Goal: Transaction & Acquisition: Purchase product/service

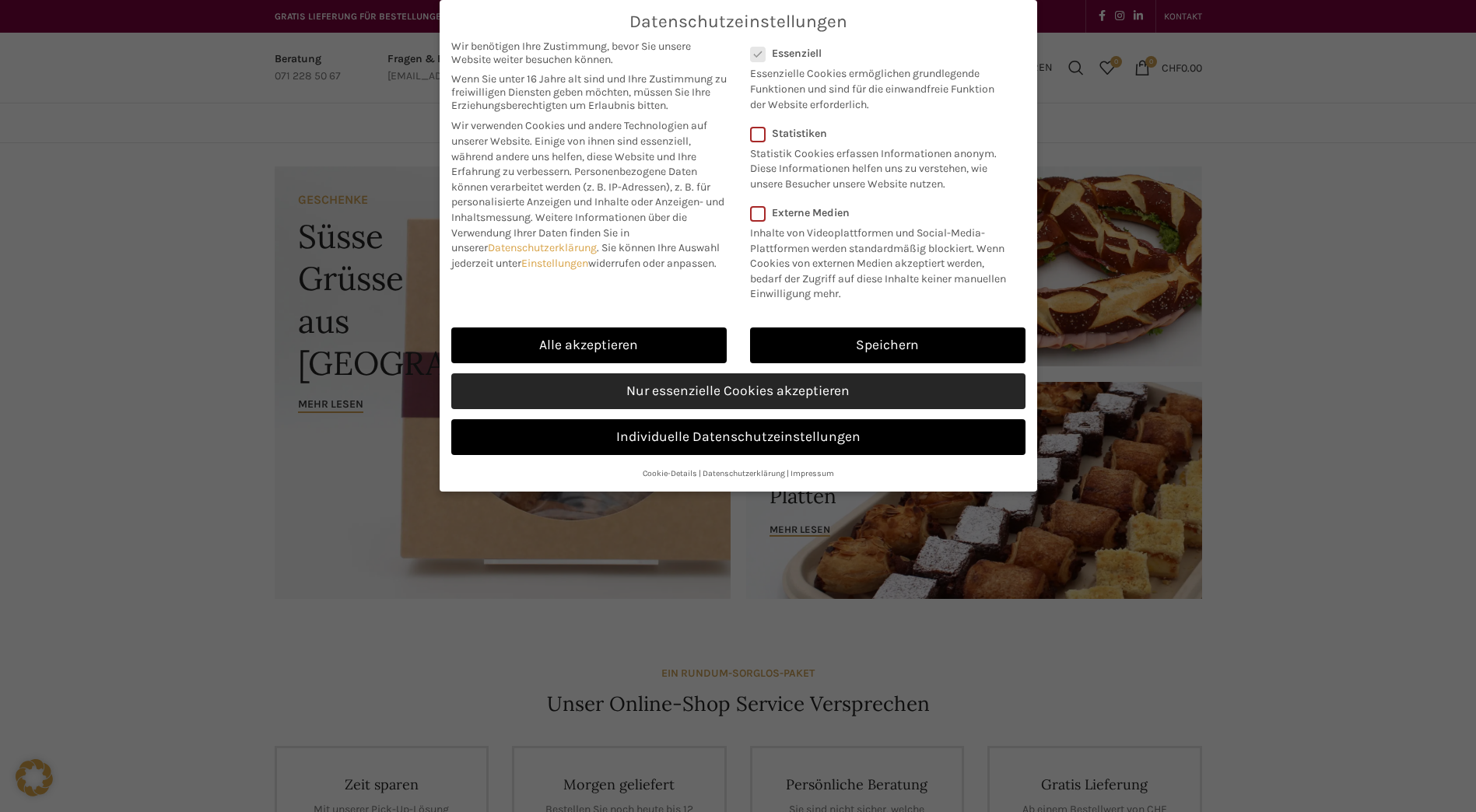
click at [758, 388] on link "Nur essenzielle Cookies akzeptieren" at bounding box center [738, 391] width 574 height 36
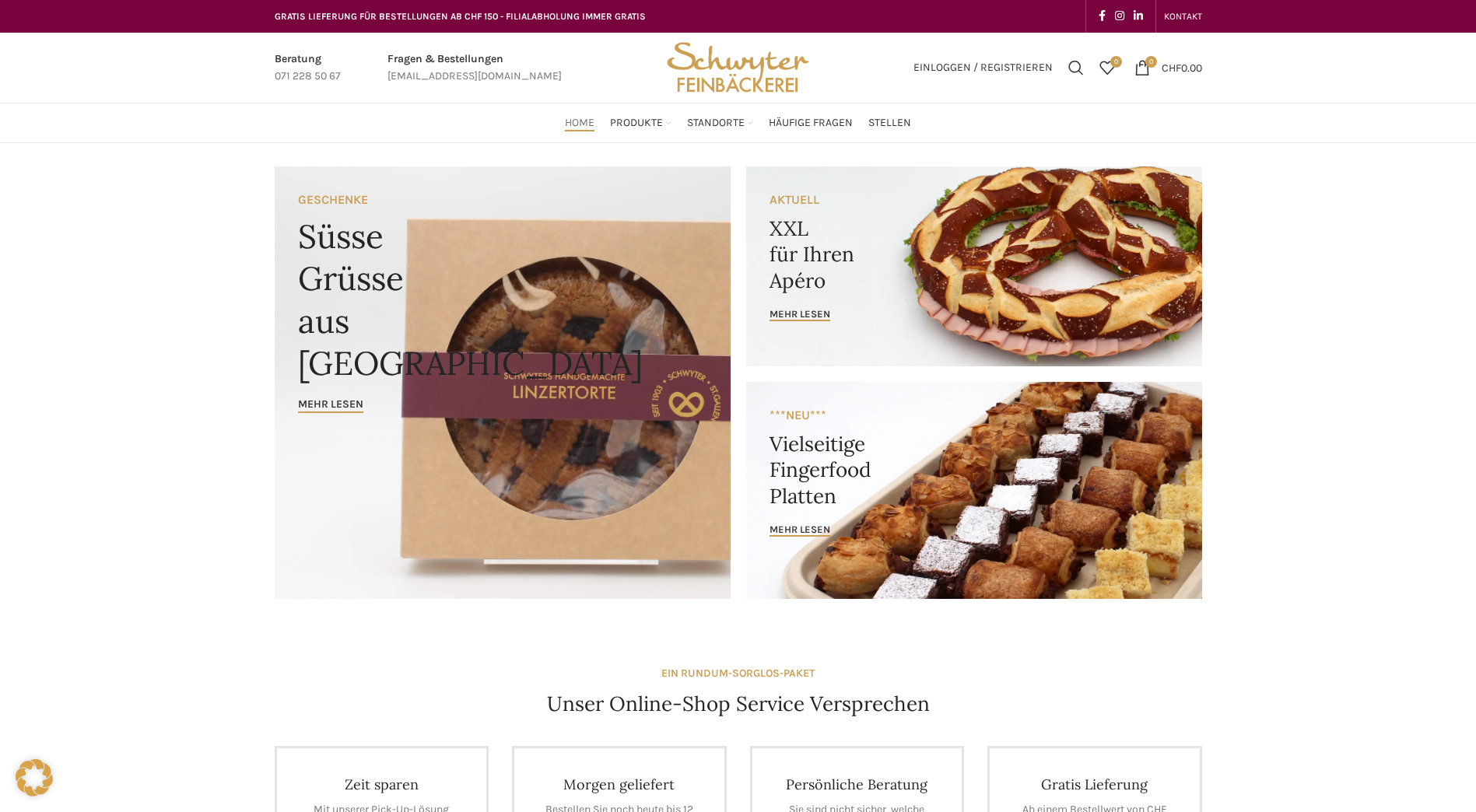
click at [903, 292] on link "Banner link" at bounding box center [974, 266] width 456 height 200
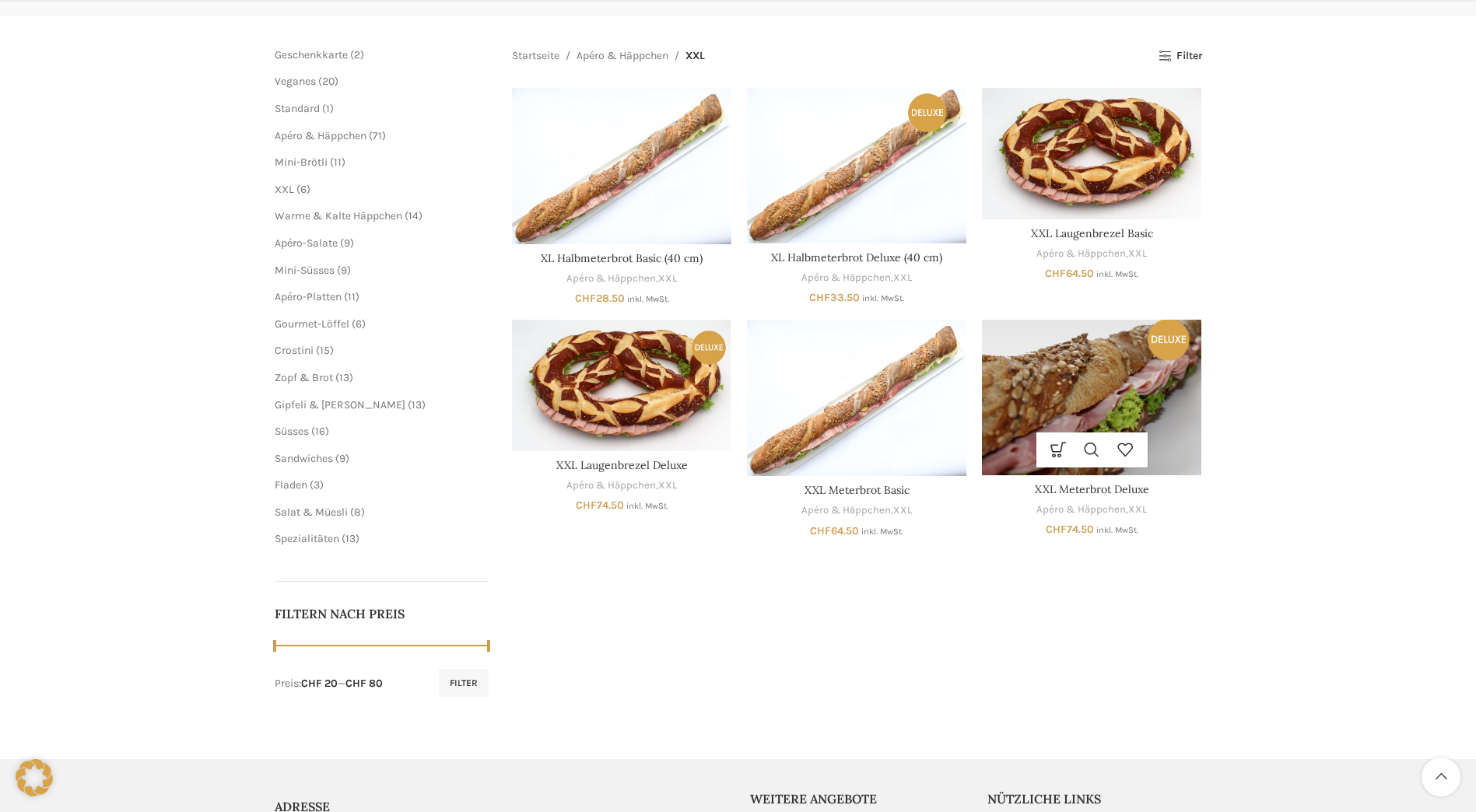
scroll to position [208, 0]
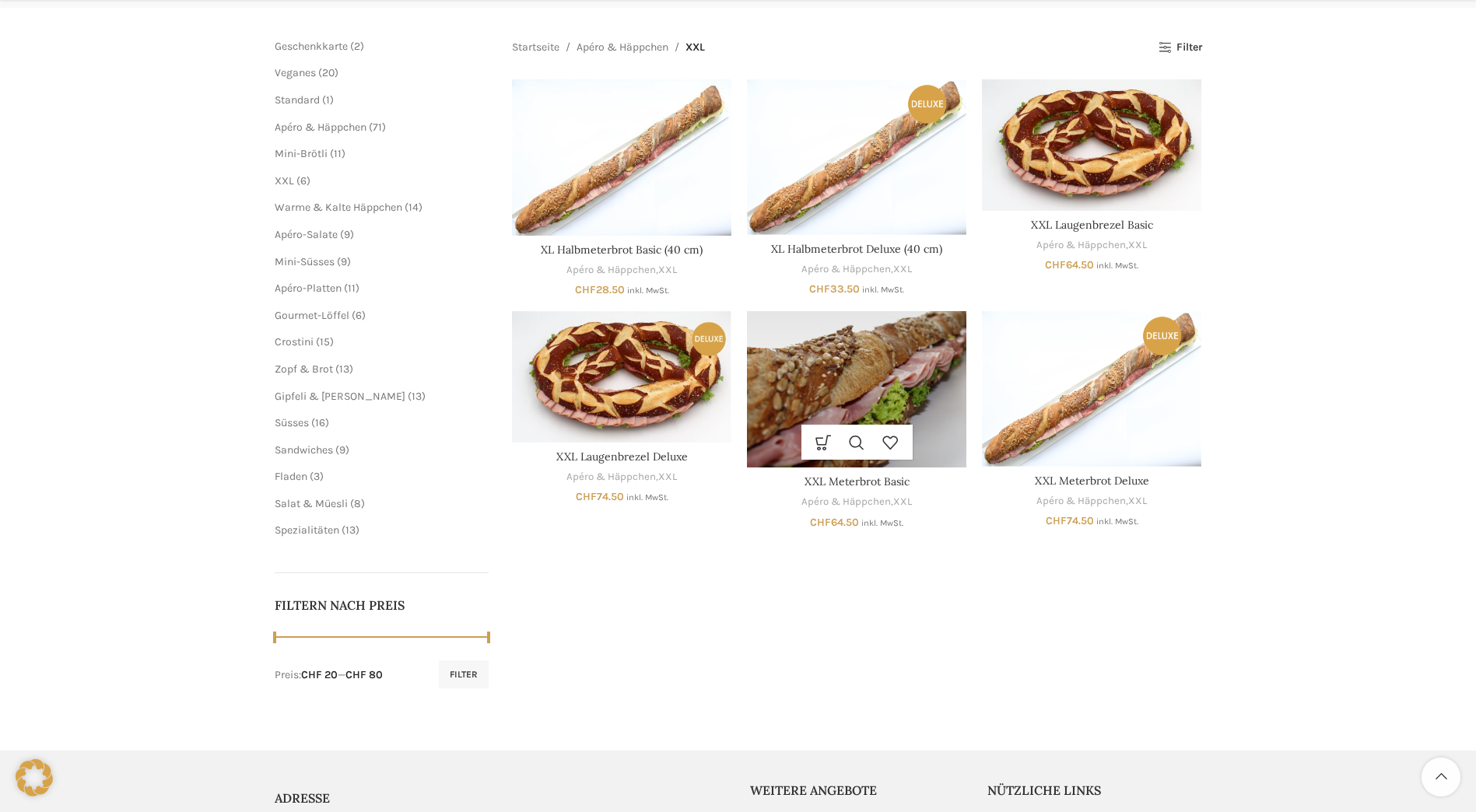
click at [877, 378] on img "XXL Meterbrot Basic" at bounding box center [856, 389] width 219 height 156
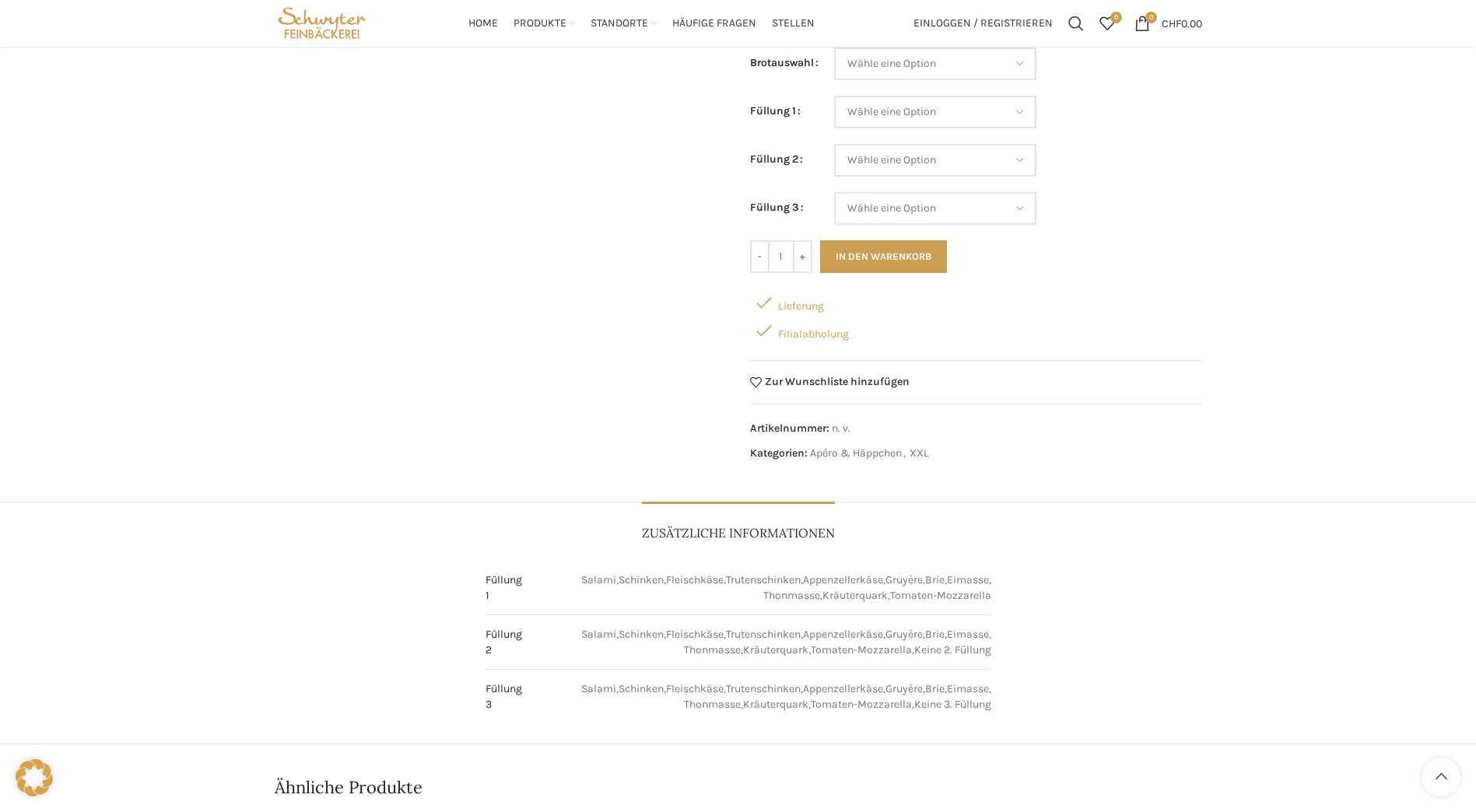
scroll to position [104, 0]
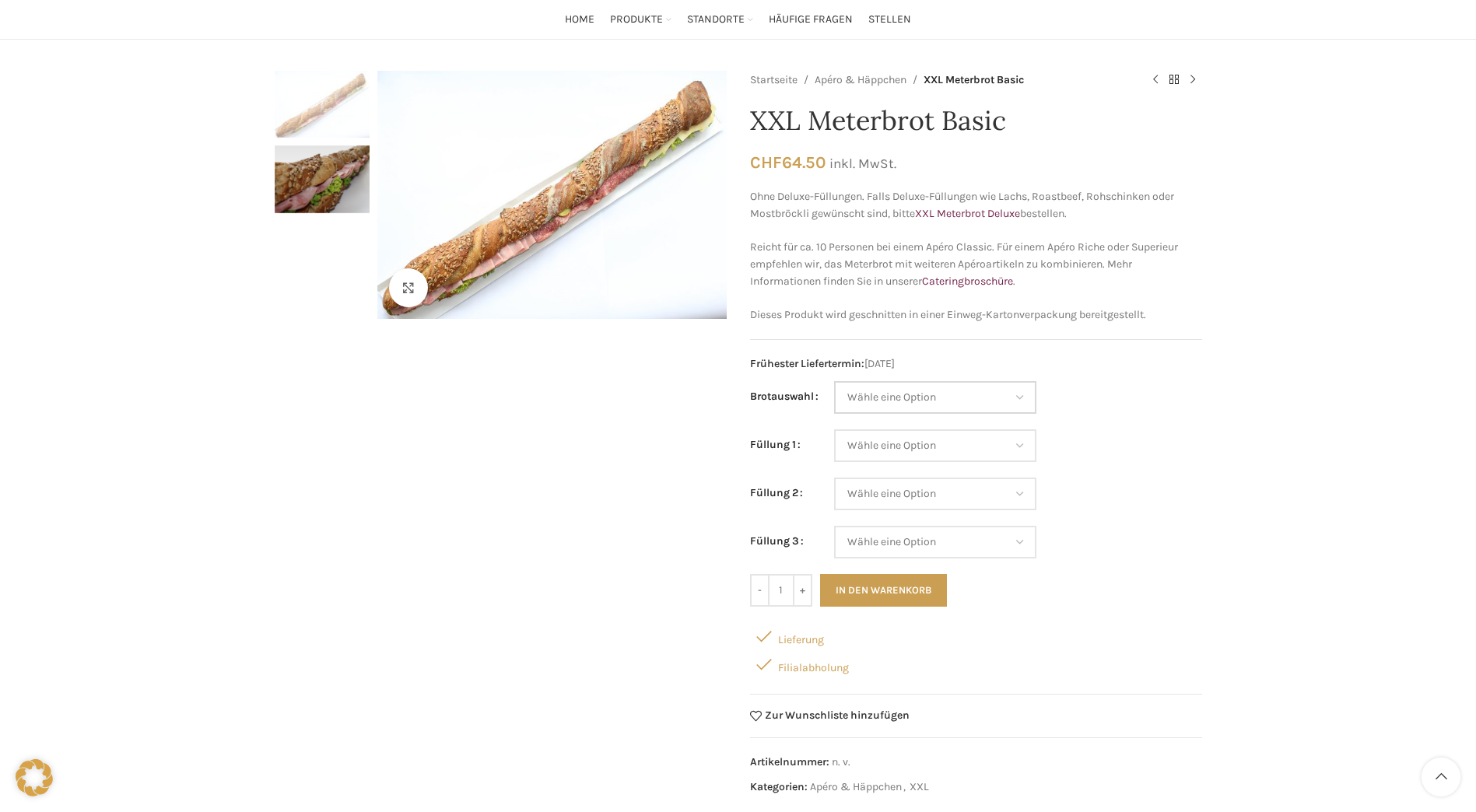
click at [1023, 396] on select "Wähle eine Option Baguette Paillasse dunkel Paillasse knusper (Bild) Laugenbagu…" at bounding box center [935, 397] width 202 height 33
select select "Laugenbaguette"
click at [834, 381] on select "Wähle eine Option Baguette Paillasse dunkel Paillasse knusper (Bild) Laugenbagu…" at bounding box center [935, 397] width 202 height 33
click at [1023, 441] on select "Wähle eine Option Salami Schinken Fleischkäse Trutenschinken Appenzellerkäse Gr…" at bounding box center [935, 445] width 202 height 33
click at [834, 429] on select "Wähle eine Option Salami Schinken Fleischkäse Trutenschinken Appenzellerkäse Gr…" at bounding box center [935, 445] width 202 height 33
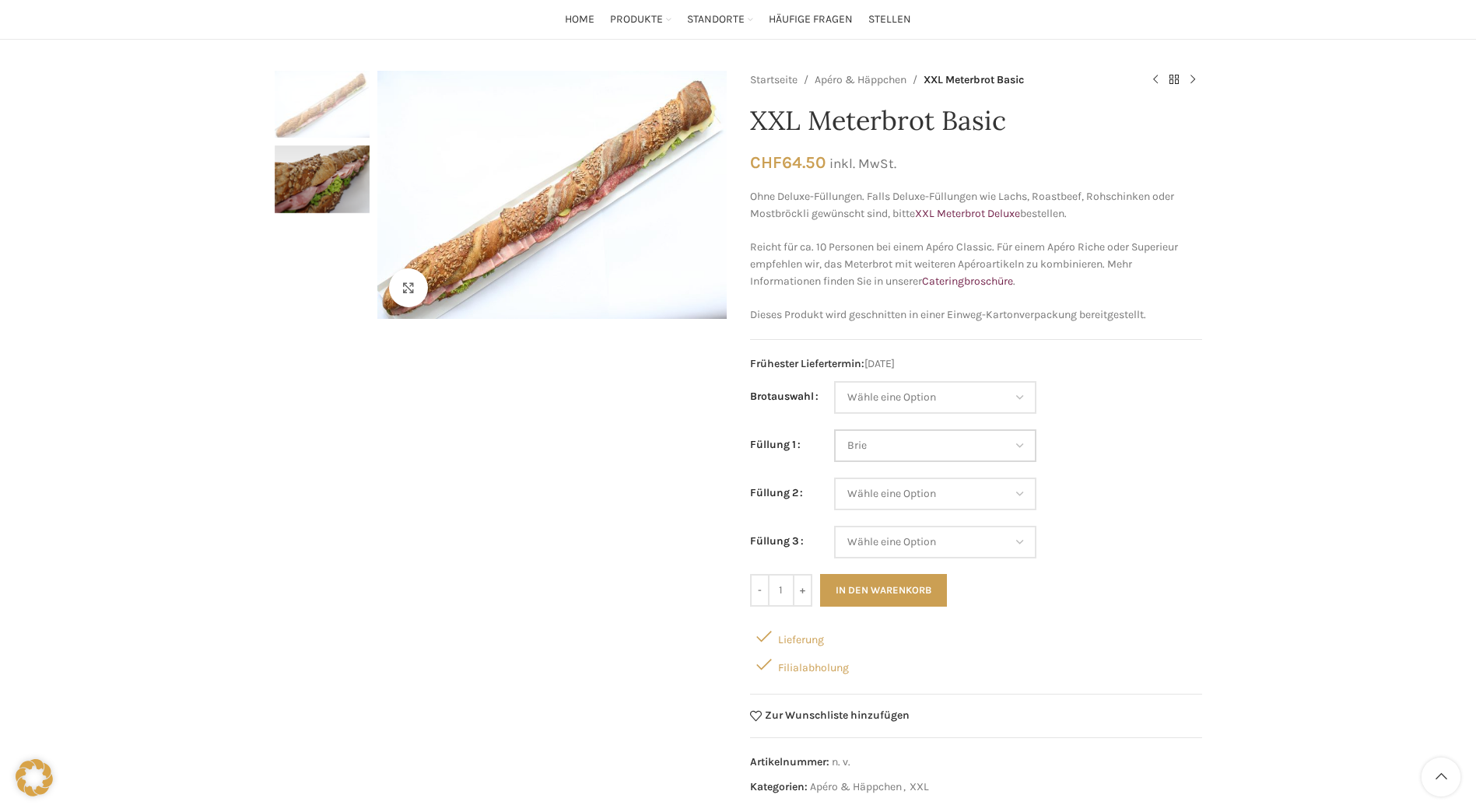
select select "Brie"
click at [1018, 497] on select "Wähle eine Option Salami Schinken Fleischkäse Trutenschinken Appenzellerkäse Gr…" at bounding box center [935, 493] width 202 height 33
select select "Schinken"
click at [834, 477] on select "Wähle eine Option Salami Schinken Fleischkäse Trutenschinken Appenzellerkäse Gr…" at bounding box center [935, 493] width 202 height 33
select select "Brie"
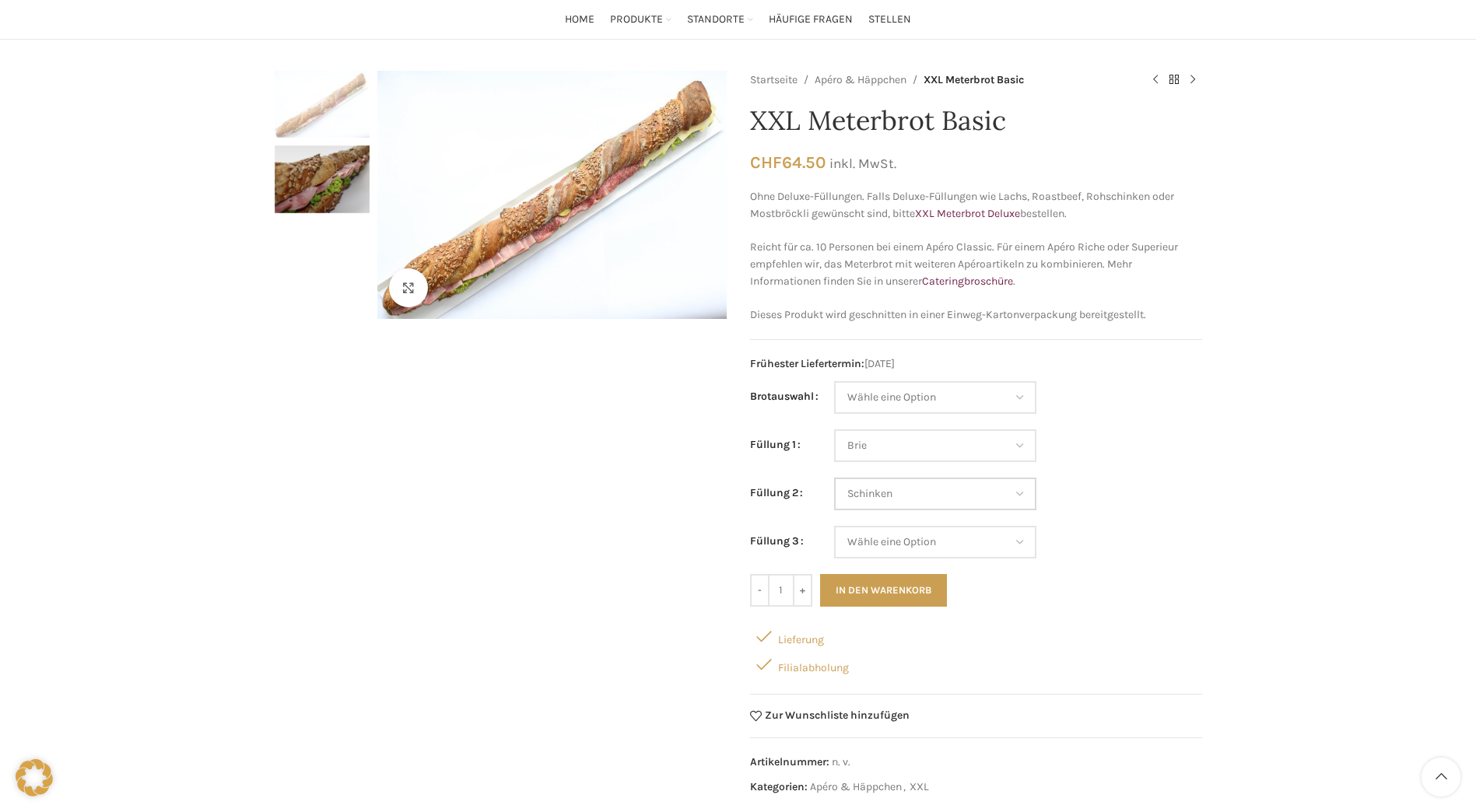
select select "Schinken"
click at [1023, 543] on select "Wähle eine Option Salami Schinken Fleischkäse Trutenschinken Appenzellerkäse Gr…" at bounding box center [935, 542] width 202 height 33
select select "Kräuterquark"
click at [834, 526] on select "Wähle eine Option Salami Schinken Fleischkäse Trutenschinken Appenzellerkäse Gr…" at bounding box center [935, 542] width 202 height 33
select select "Brie"
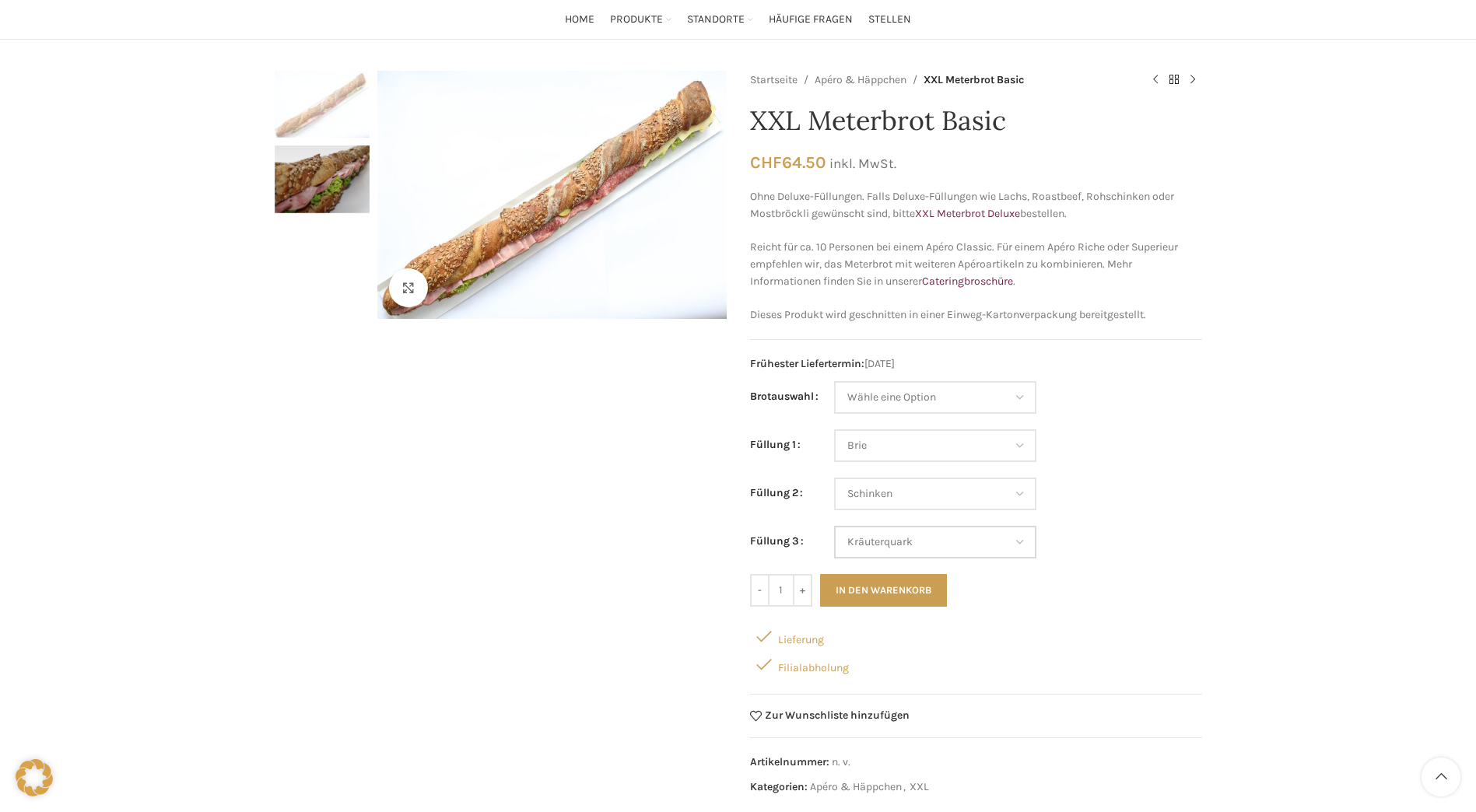
select select "Schinken"
select select "Kräuterquark"
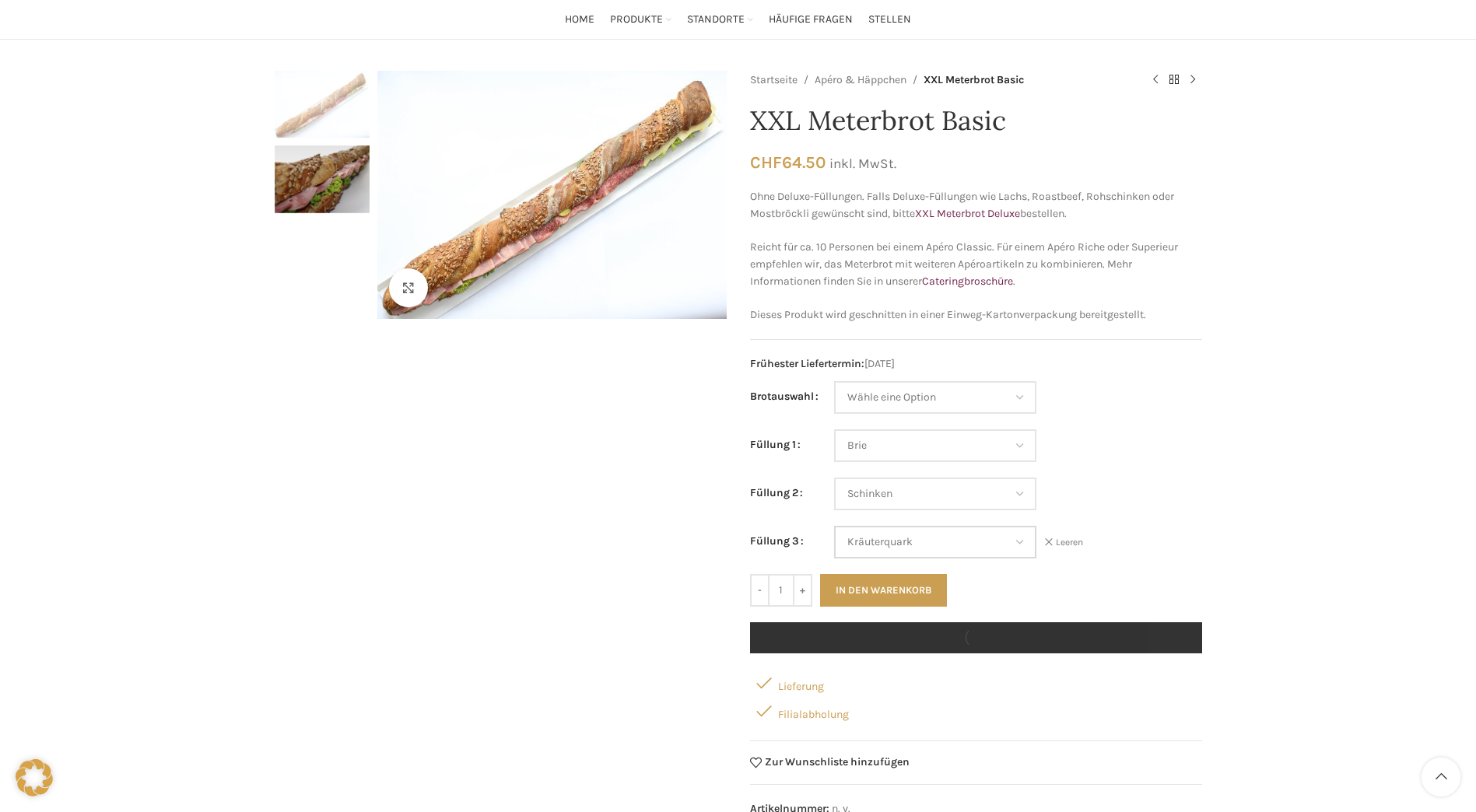
scroll to position [208, 0]
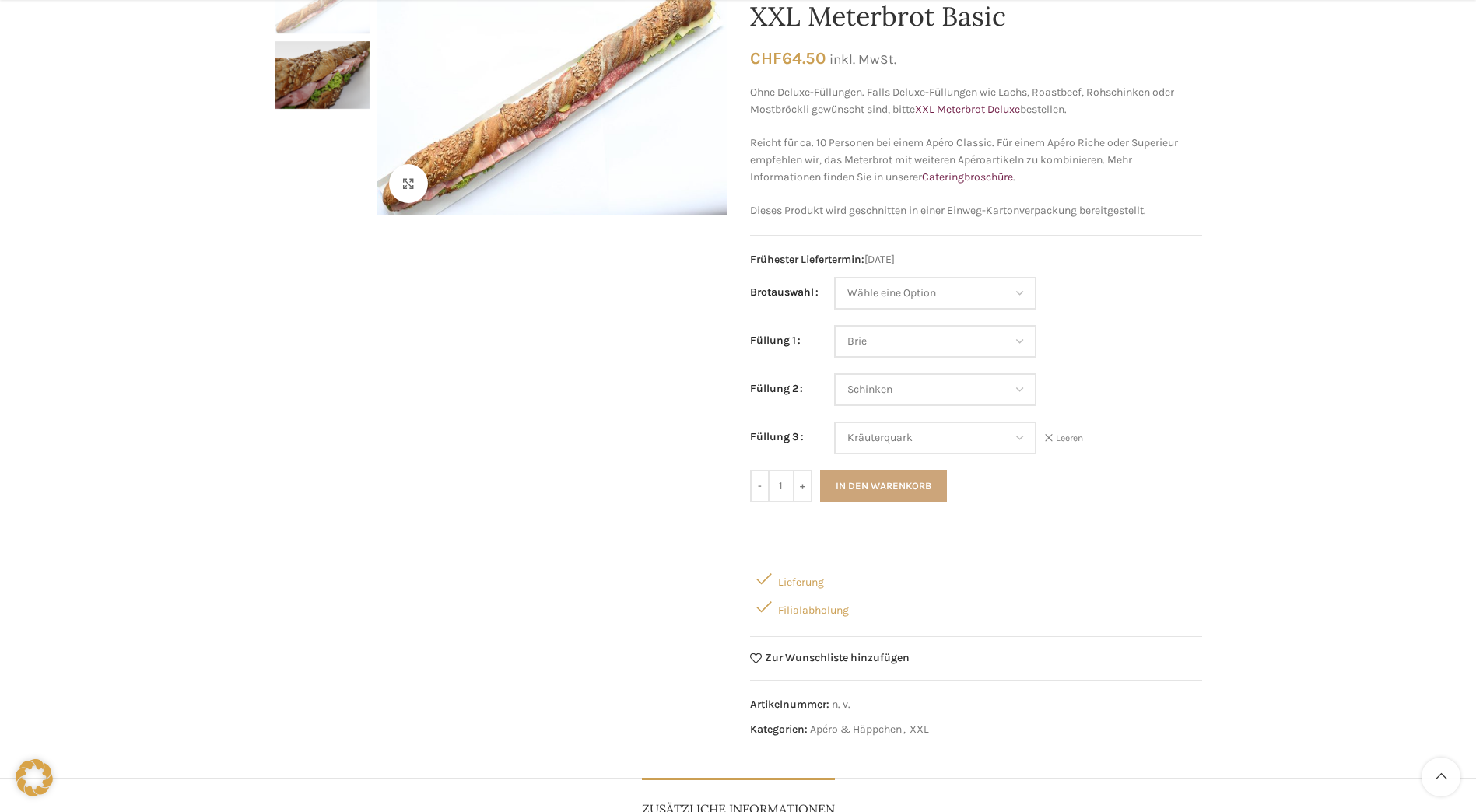
click at [901, 488] on button "In den Warenkorb" at bounding box center [884, 485] width 127 height 33
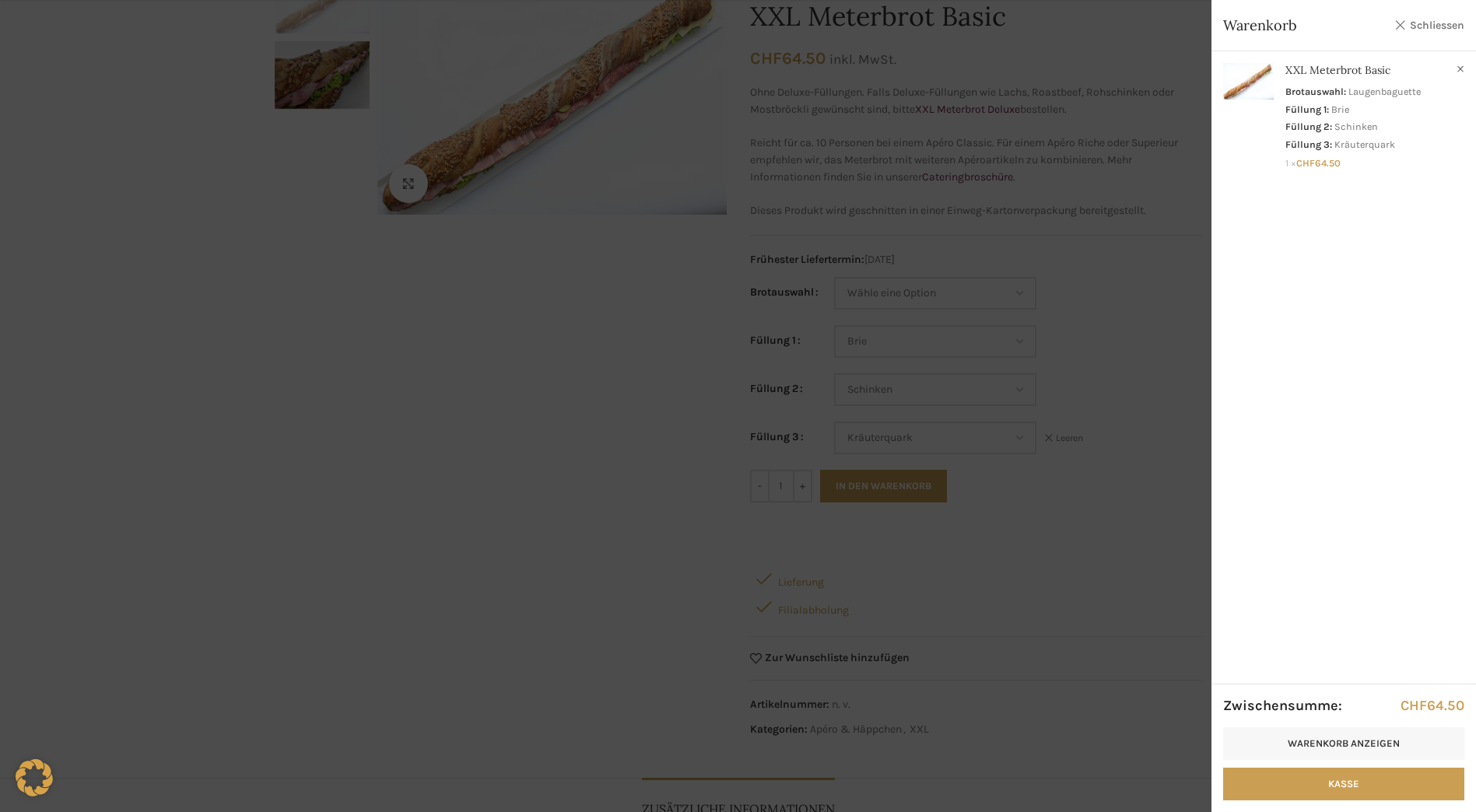
click at [1443, 25] on link "Schliessen" at bounding box center [1429, 25] width 70 height 19
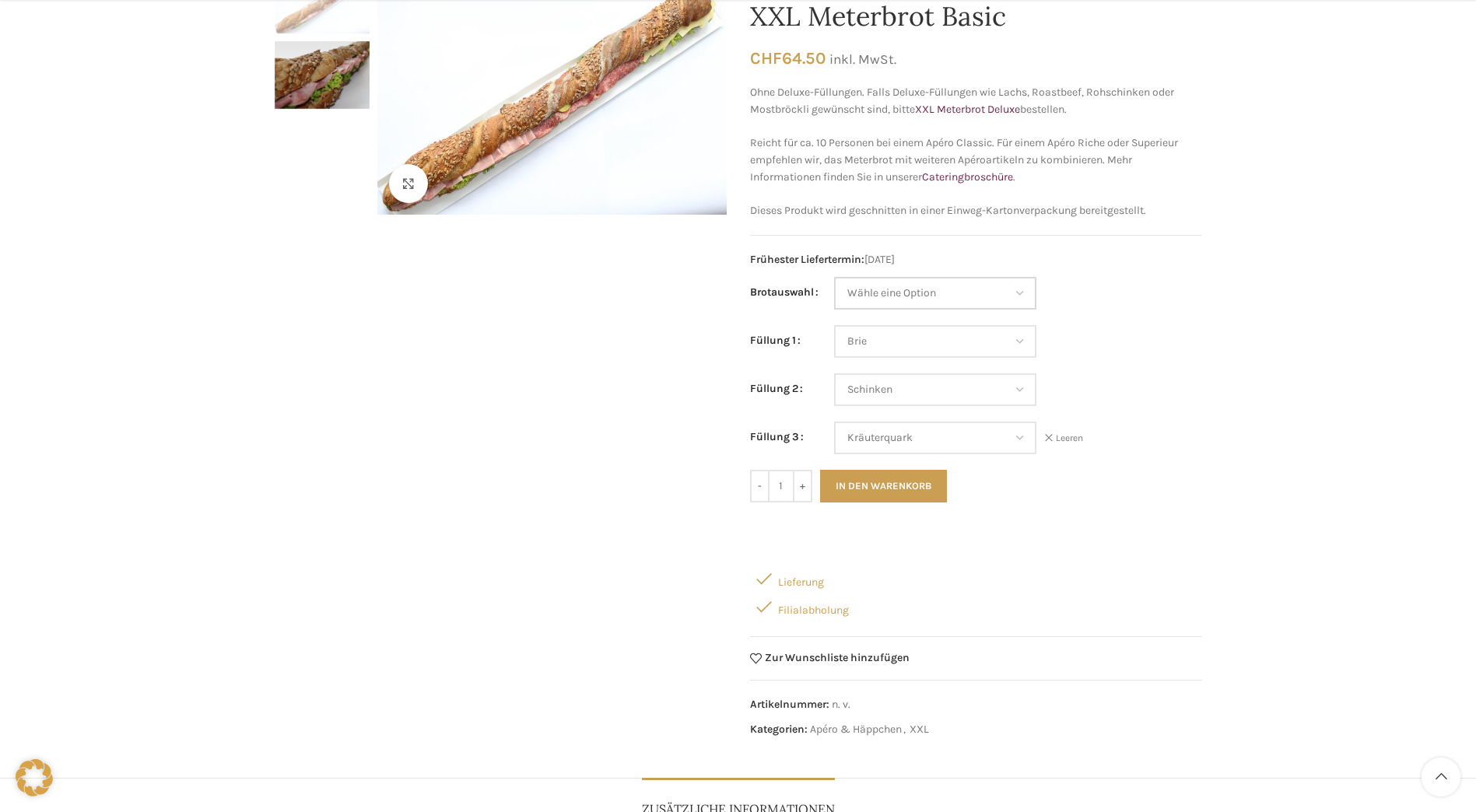
click at [1018, 290] on select "Wähle eine Option Baguette Paillasse dunkel Paillasse knusper (Bild) Laugenbagu…" at bounding box center [935, 293] width 202 height 33
click at [834, 277] on select "Wähle eine Option Baguette Paillasse dunkel Paillasse knusper (Bild) Laugenbagu…" at bounding box center [935, 293] width 202 height 33
select select "Paillasse knusper (Bild)"
select select "Brie"
select select "Schinken"
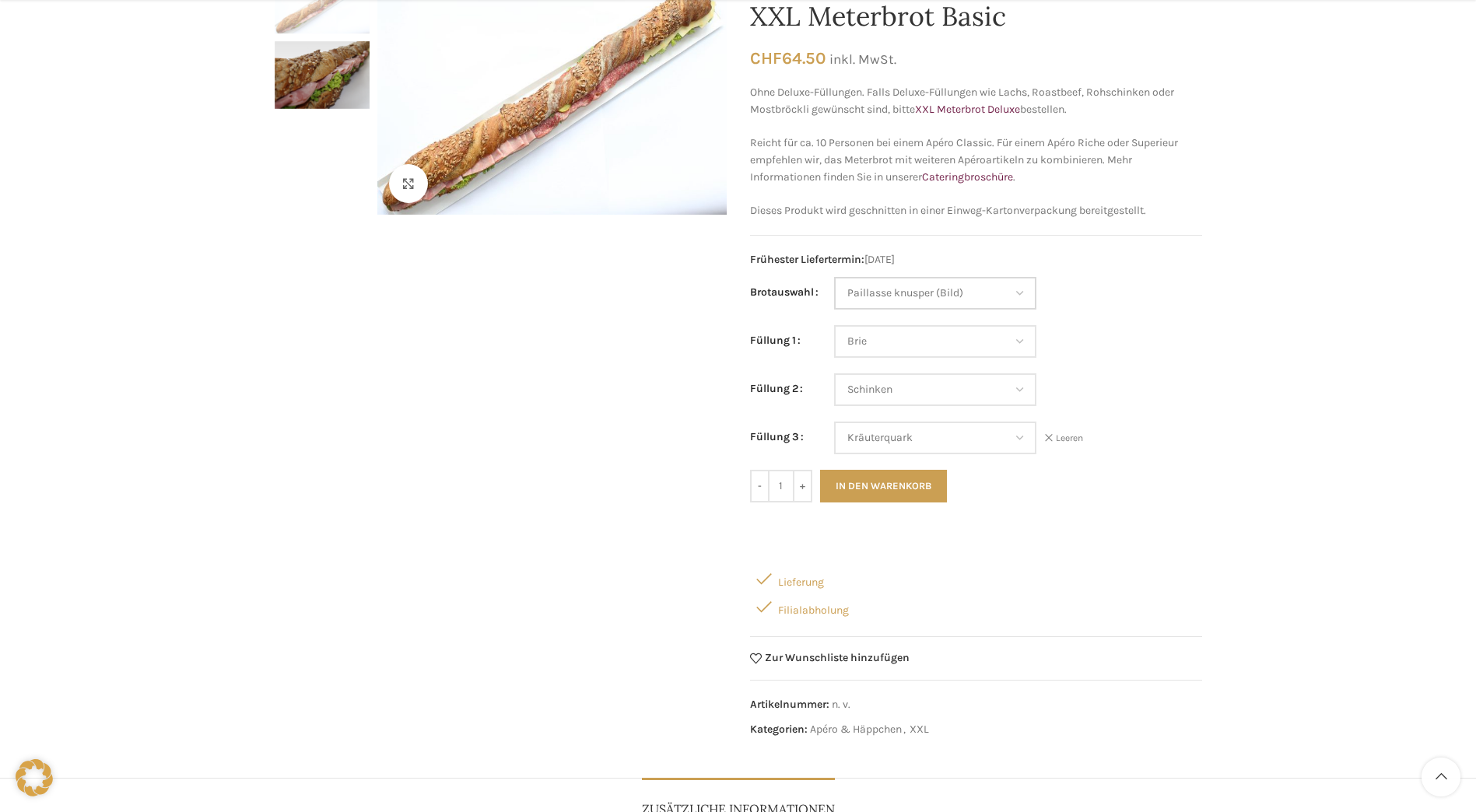
select select "Kräuterquark"
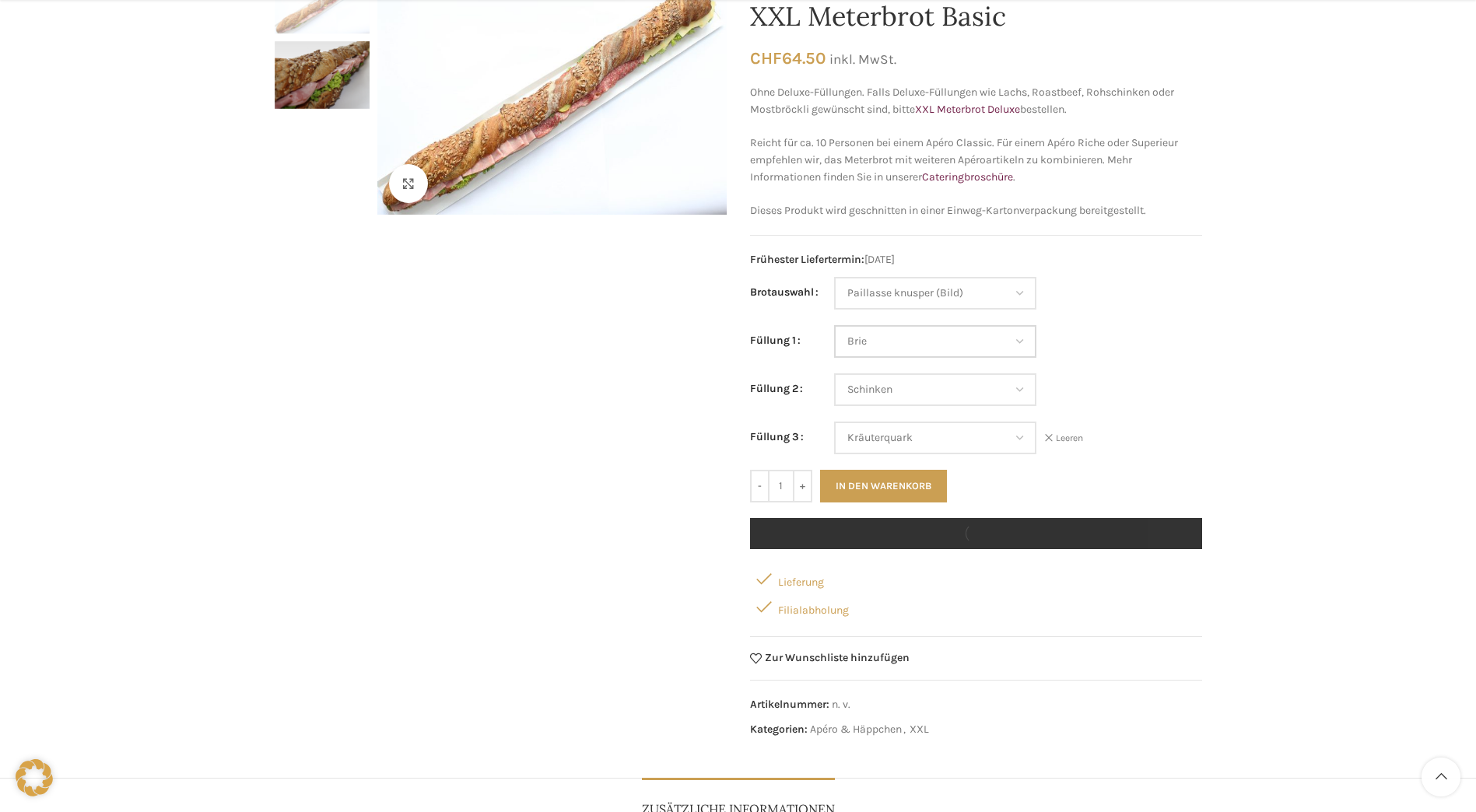
click at [1023, 339] on select "Wähle eine Option Salami Schinken Fleischkäse Trutenschinken Appenzellerkäse Gr…" at bounding box center [935, 341] width 202 height 33
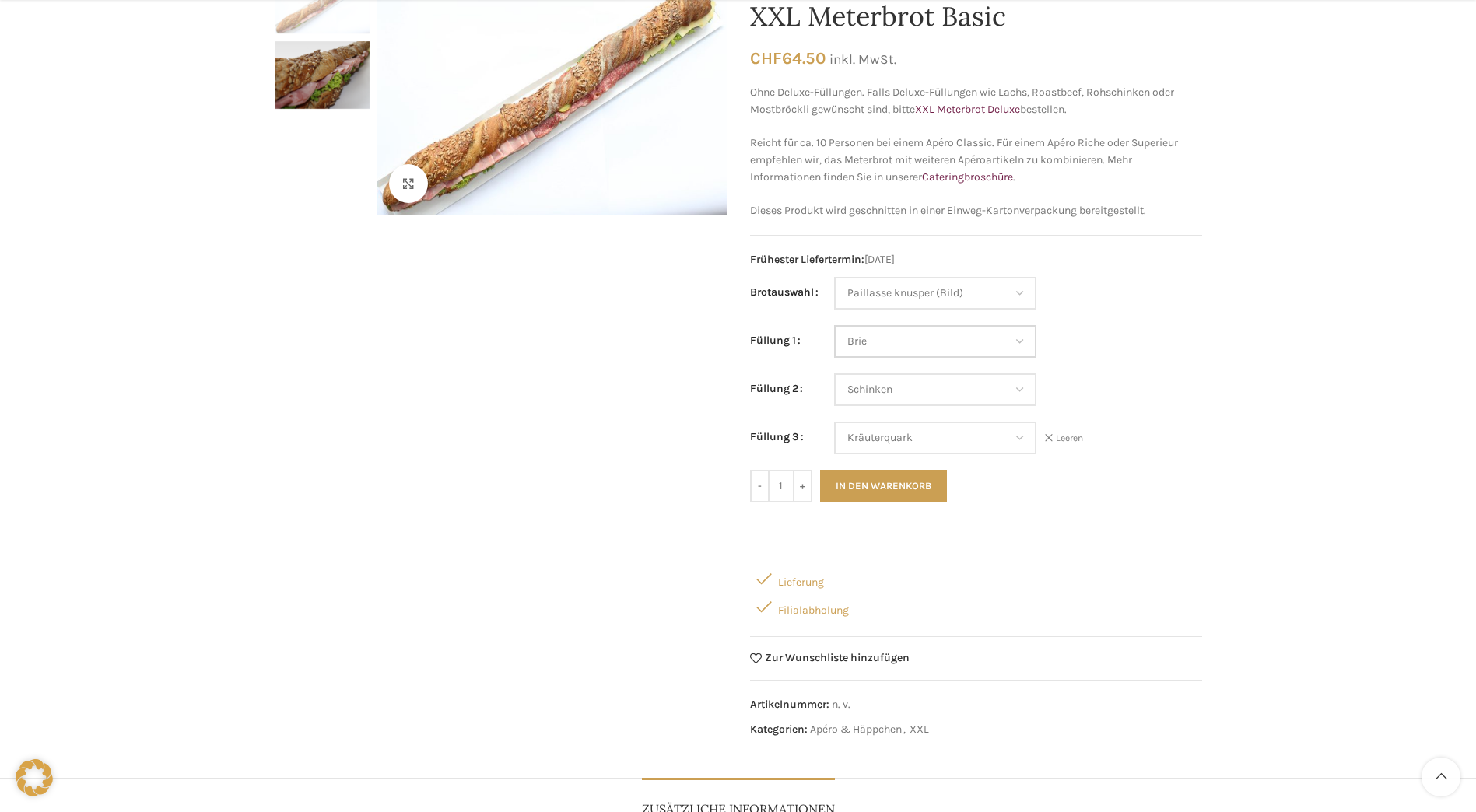
select select "Eimasse"
click at [834, 325] on select "Wähle eine Option Salami Schinken Fleischkäse Trutenschinken Appenzellerkäse Gr…" at bounding box center [935, 341] width 202 height 33
select select "Paillasse knusper (Bild)"
select select "Eimasse"
select select "Schinken"
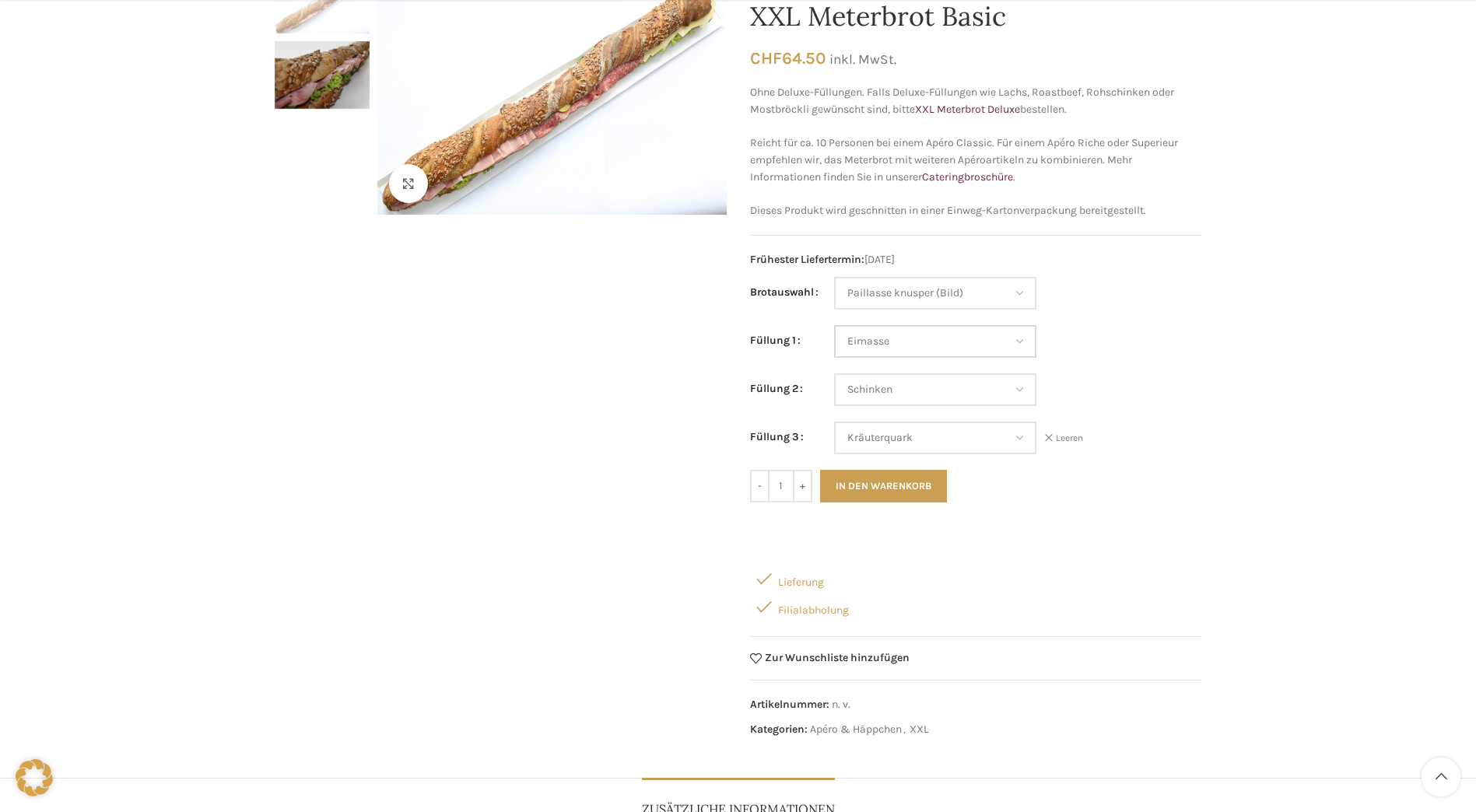
select select "Kräuterquark"
click at [1016, 390] on select "Wähle eine Option Salami Schinken Fleischkäse Trutenschinken Appenzellerkäse Gr…" at bounding box center [935, 389] width 202 height 33
select select "Thonmasse"
click at [834, 373] on select "Wähle eine Option Salami Schinken Fleischkäse Trutenschinken Appenzellerkäse Gr…" at bounding box center [935, 389] width 202 height 33
select select "Paillasse knusper (Bild)"
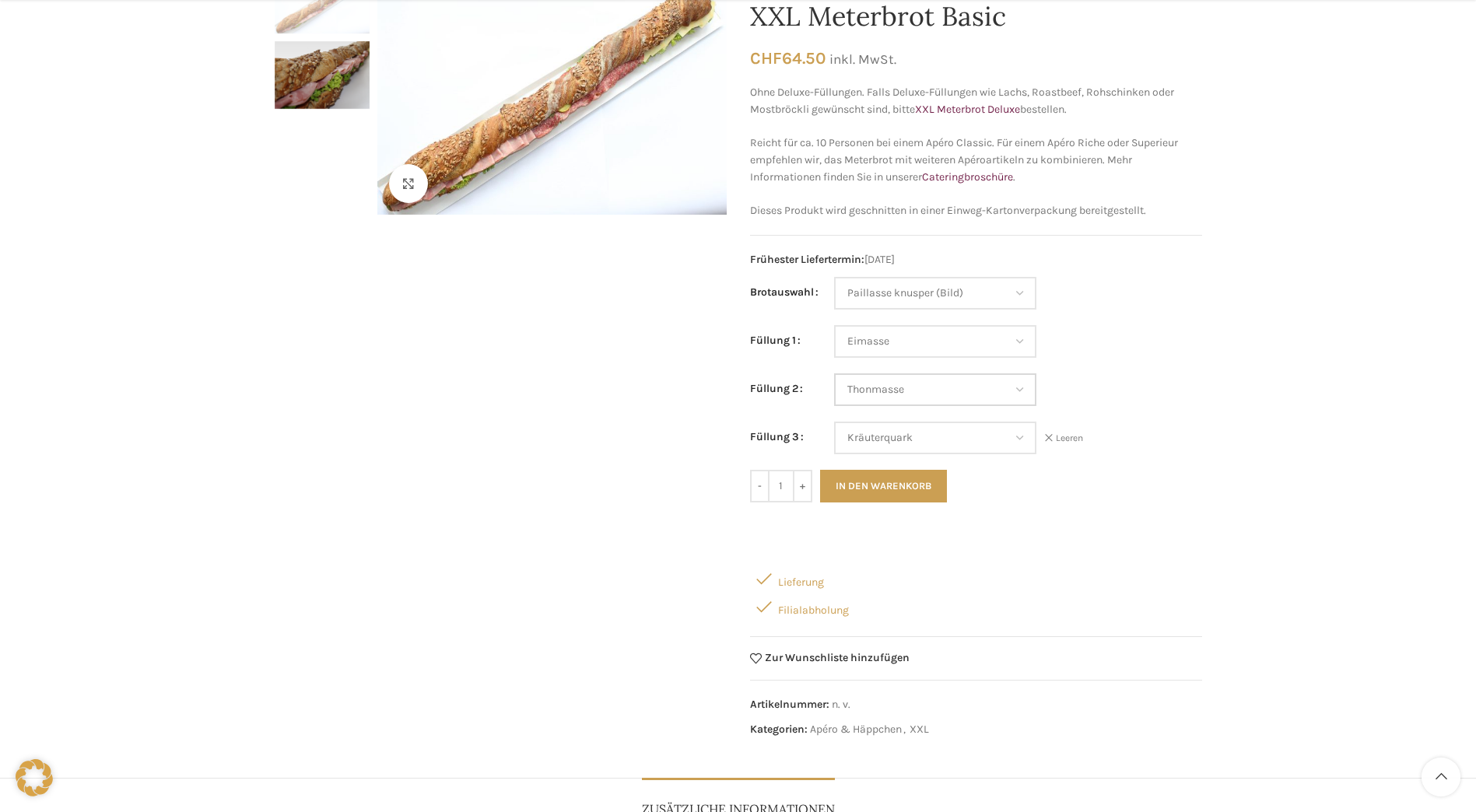
select select "Eimasse"
select select "Thonmasse"
click at [1021, 438] on select "Wähle eine Option Salami Schinken Fleischkäse Trutenschinken Appenzellerkäse Gr…" at bounding box center [935, 437] width 202 height 33
select select "Trutenschinken"
click at [834, 421] on select "Wähle eine Option Salami Schinken Fleischkäse Trutenschinken Appenzellerkäse Gr…" at bounding box center [935, 437] width 202 height 33
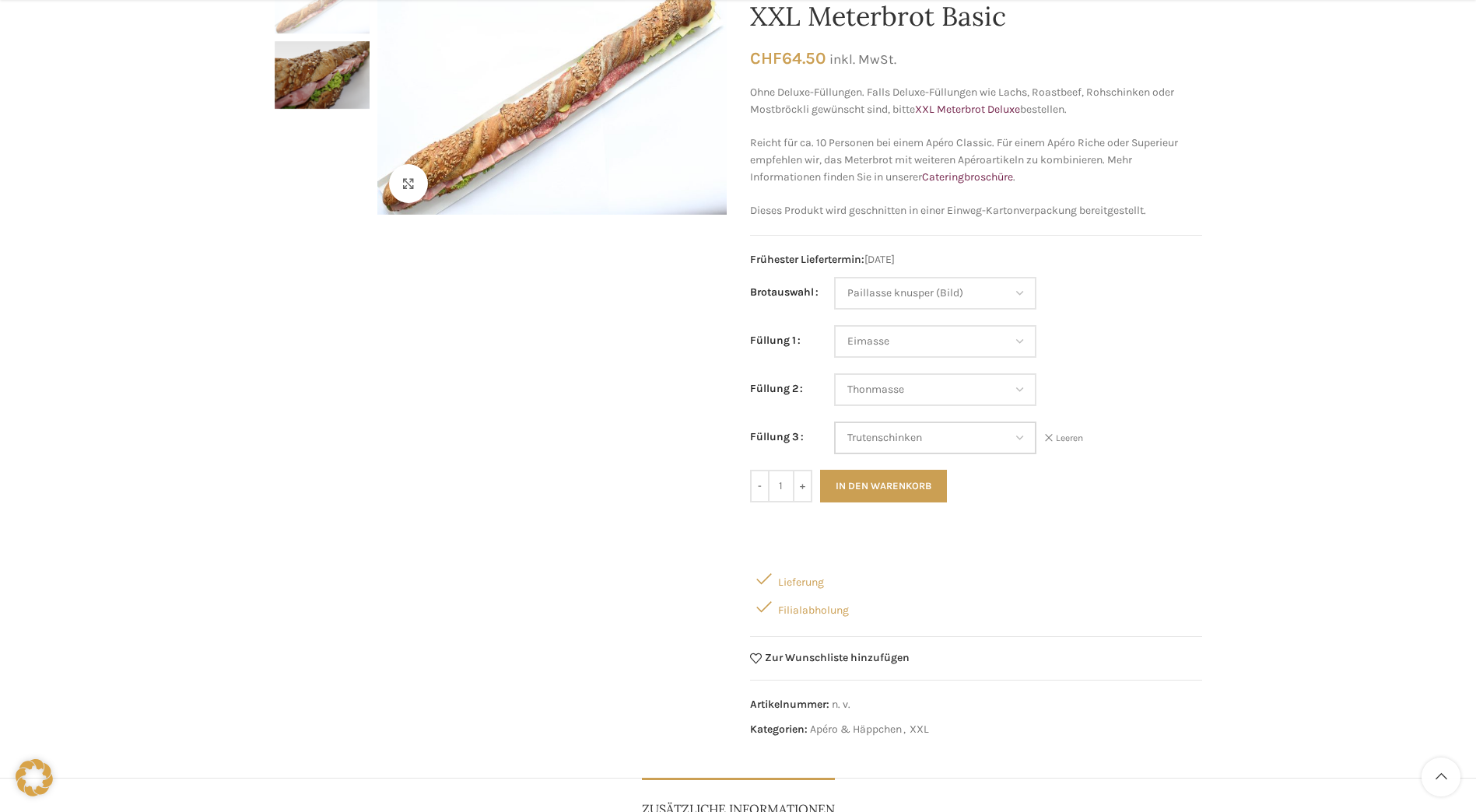
select select "Paillasse knusper (Bild)"
select select "Eimasse"
select select "Thonmasse"
select select "Trutenschinken"
click at [891, 489] on button "In den Warenkorb" at bounding box center [884, 485] width 127 height 33
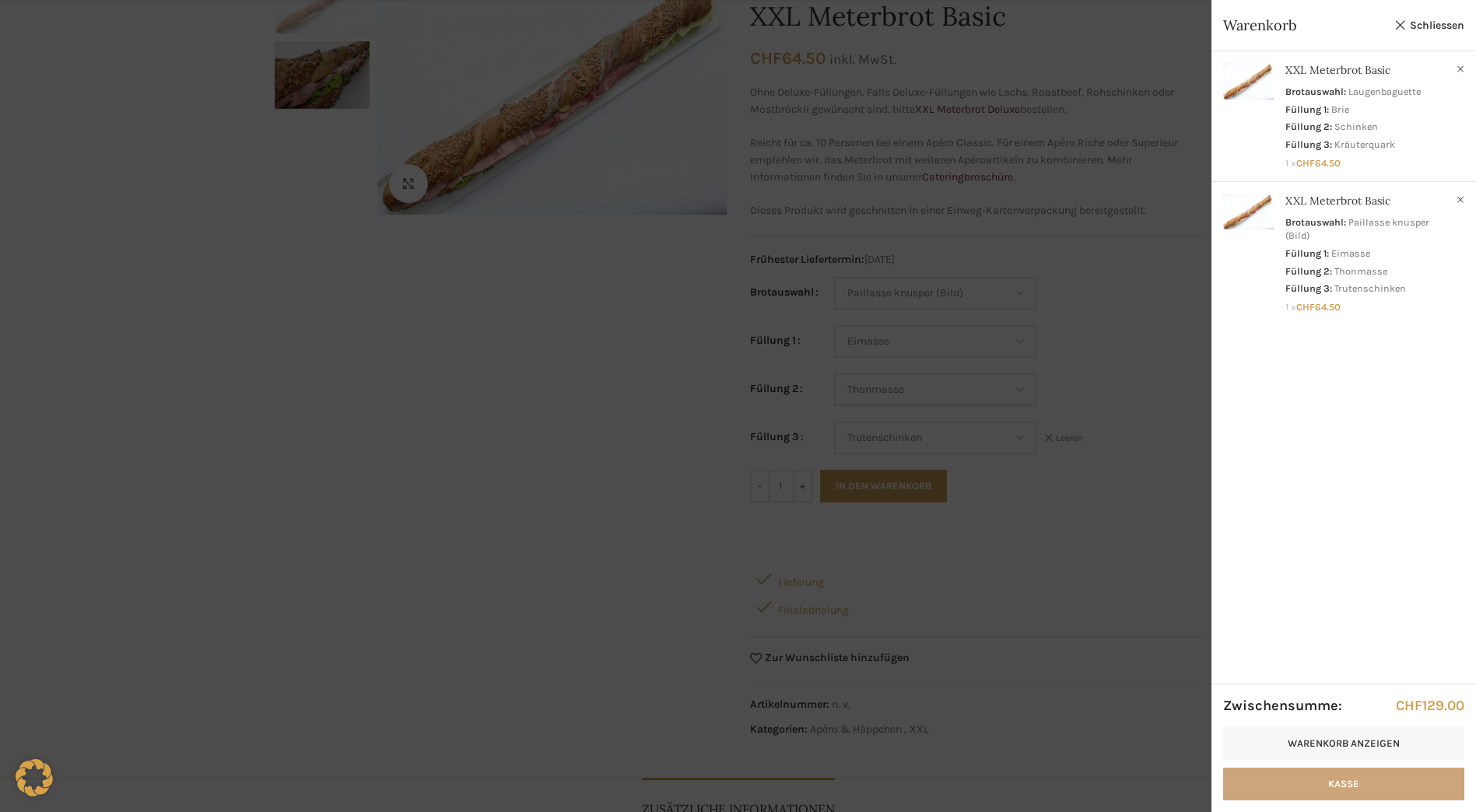
click at [1317, 783] on link "Kasse" at bounding box center [1344, 784] width 241 height 33
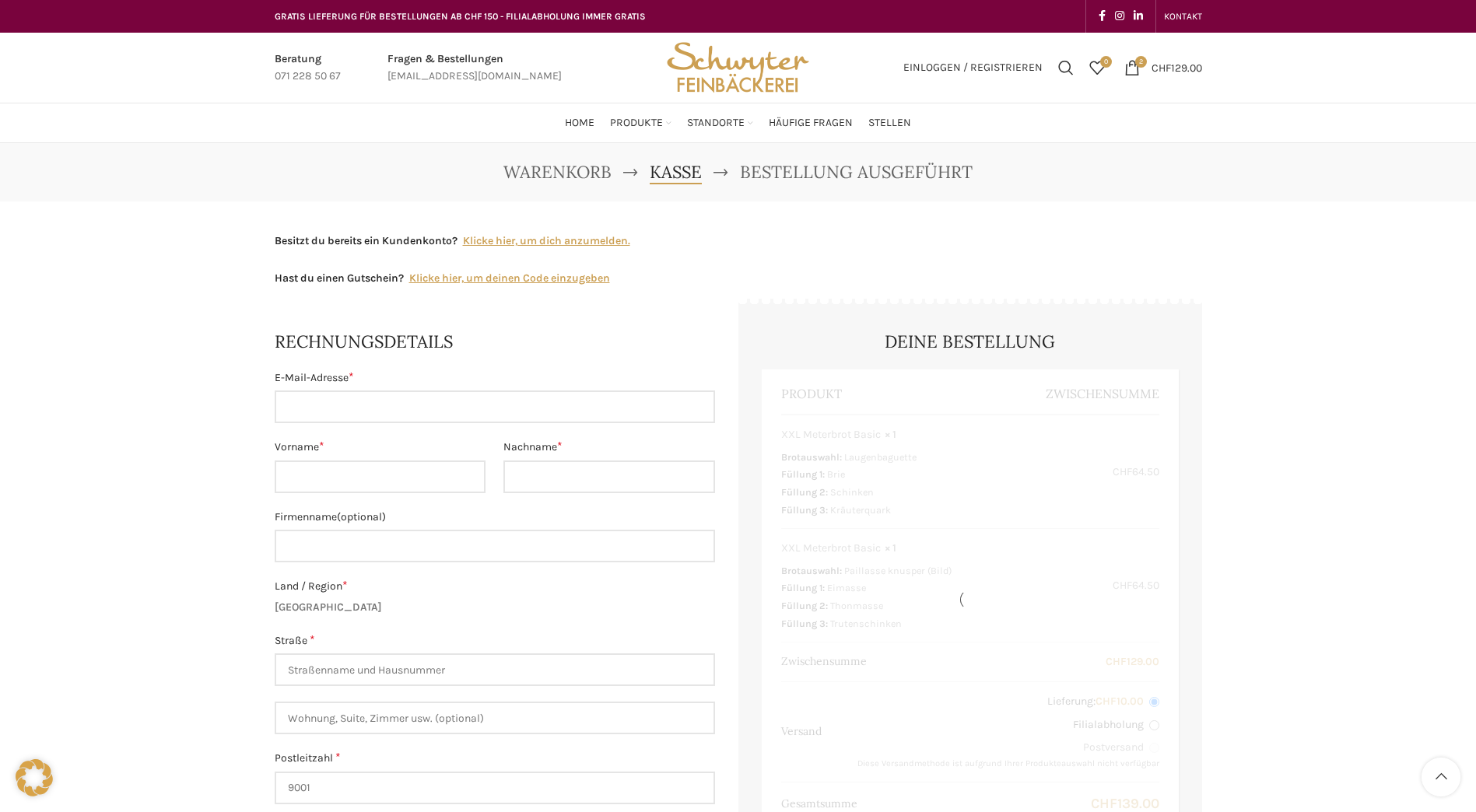
select select "SG"
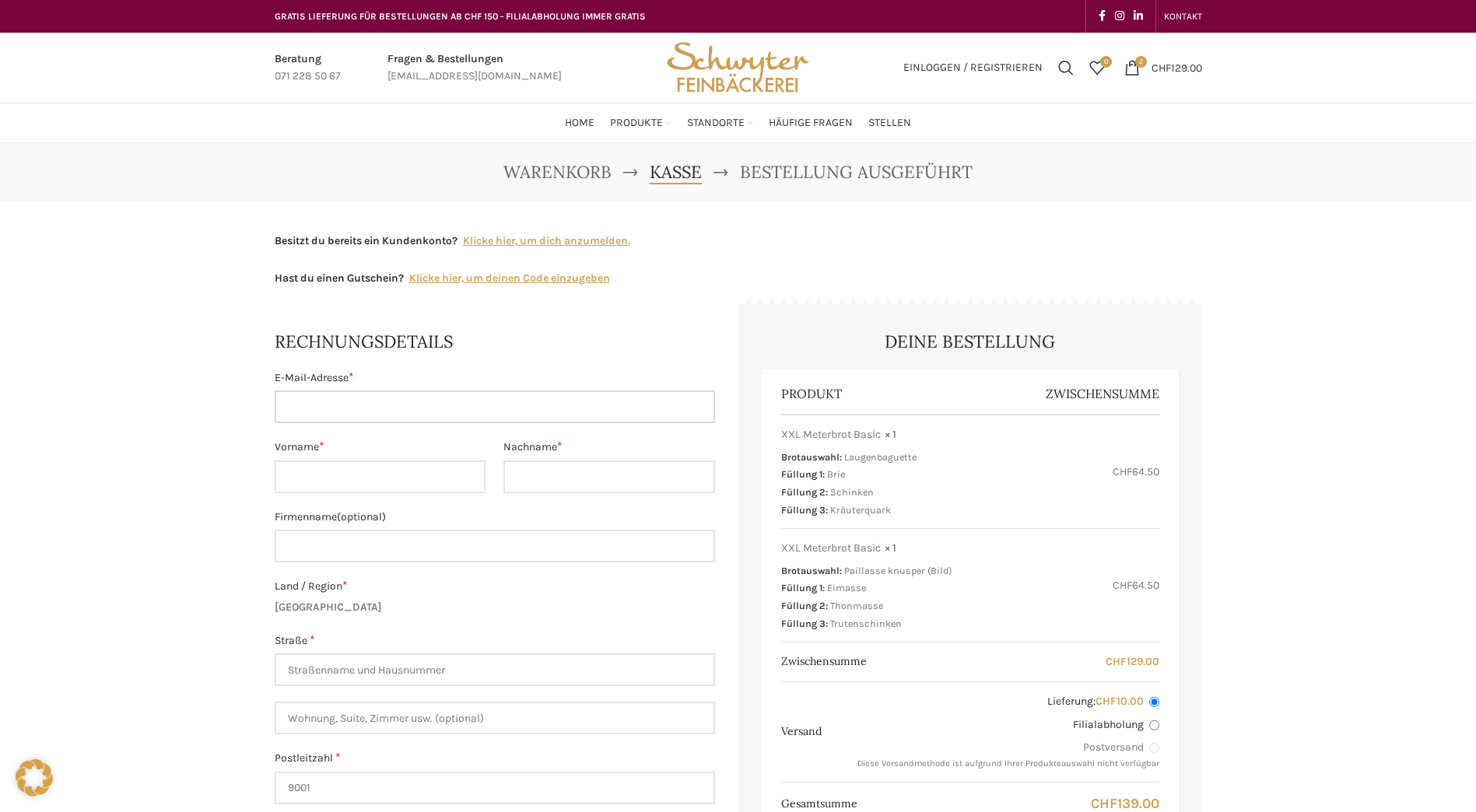
click at [390, 413] on input "E-Mail-Adresse *" at bounding box center [494, 407] width 441 height 33
type input "sabine.reinecke@bluewin.ch"
type input "Sabine"
type input "Reinecke"
type input "Kanton St.Gallen, Amt für Berufsbildung"
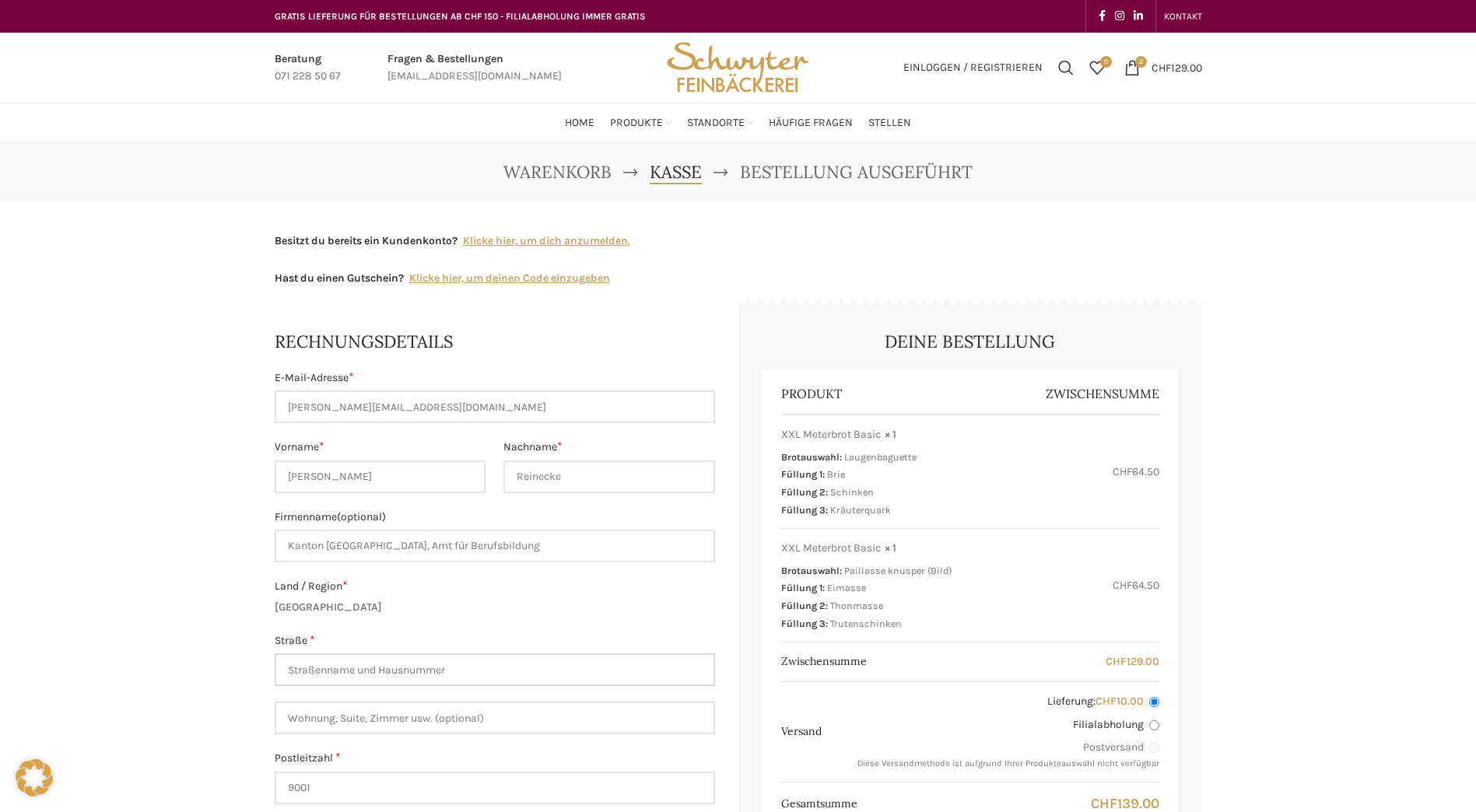
type input "Davidstrasse 31"
type input "9001 St.Gallen"
type input "+41791719427"
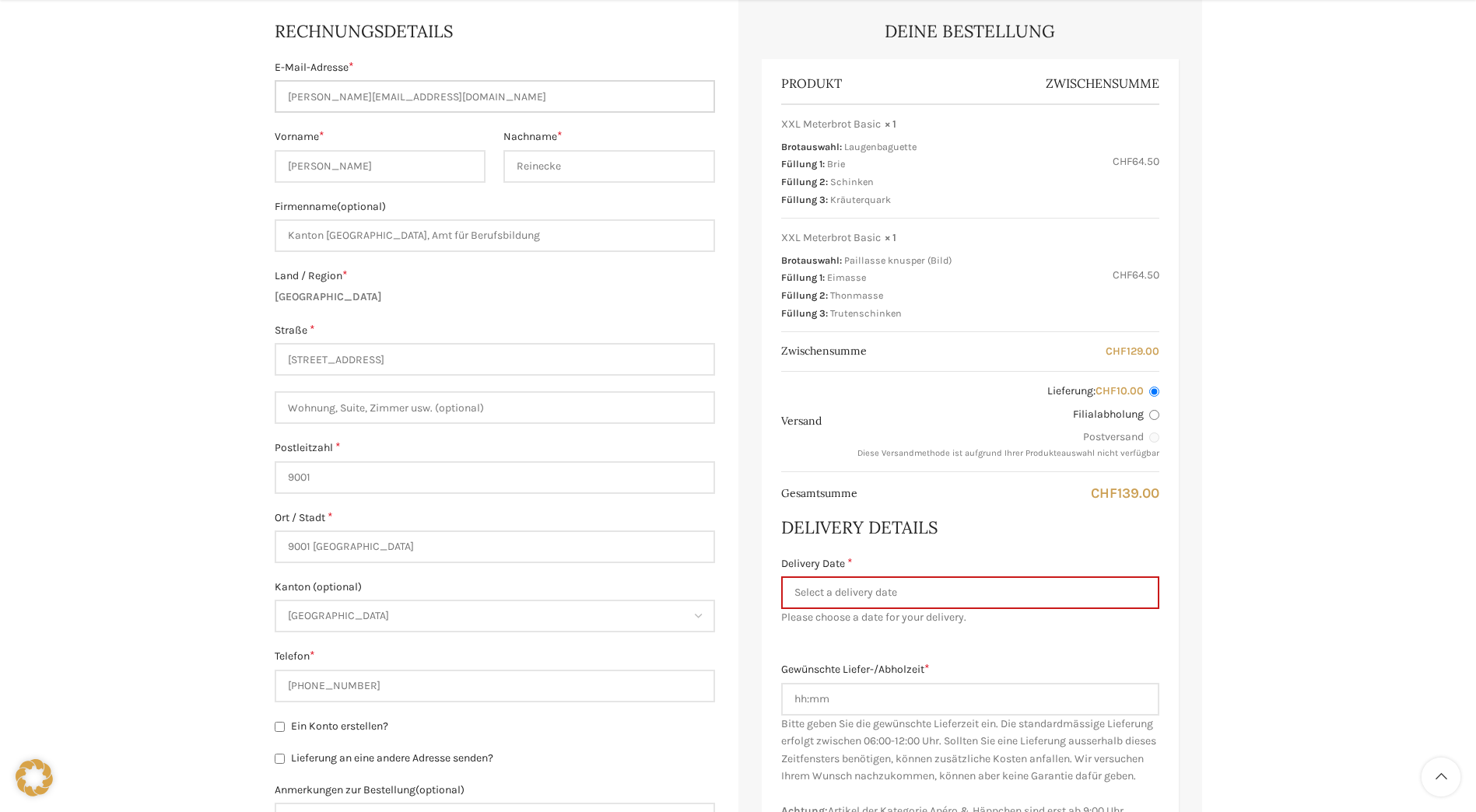
scroll to position [311, 0]
drag, startPoint x: 495, startPoint y: 240, endPoint x: 282, endPoint y: 230, distance: 213.2
click at [282, 230] on input "Kanton St.Gallen, Amt für Berufsbildung" at bounding box center [494, 234] width 441 height 33
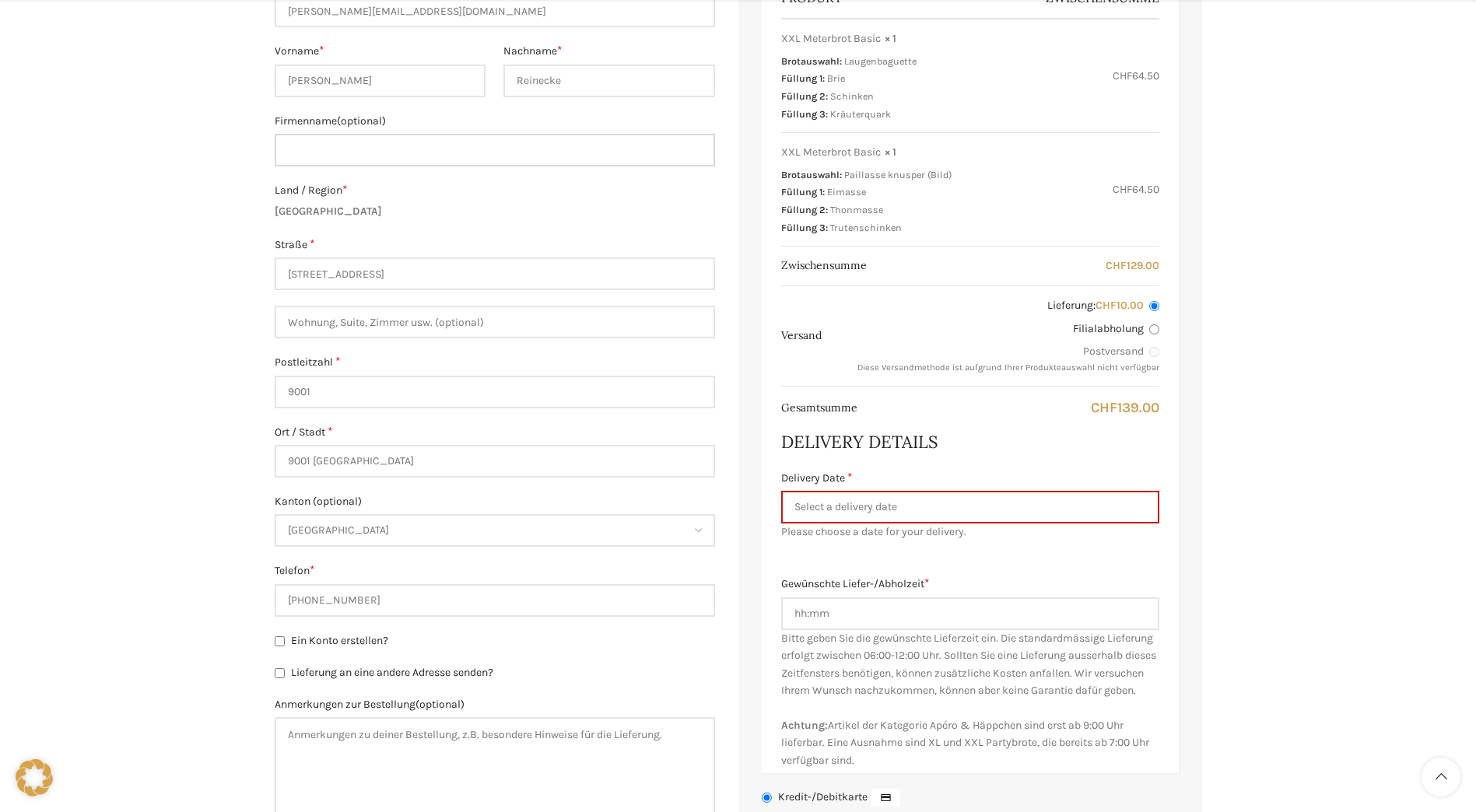
scroll to position [415, 0]
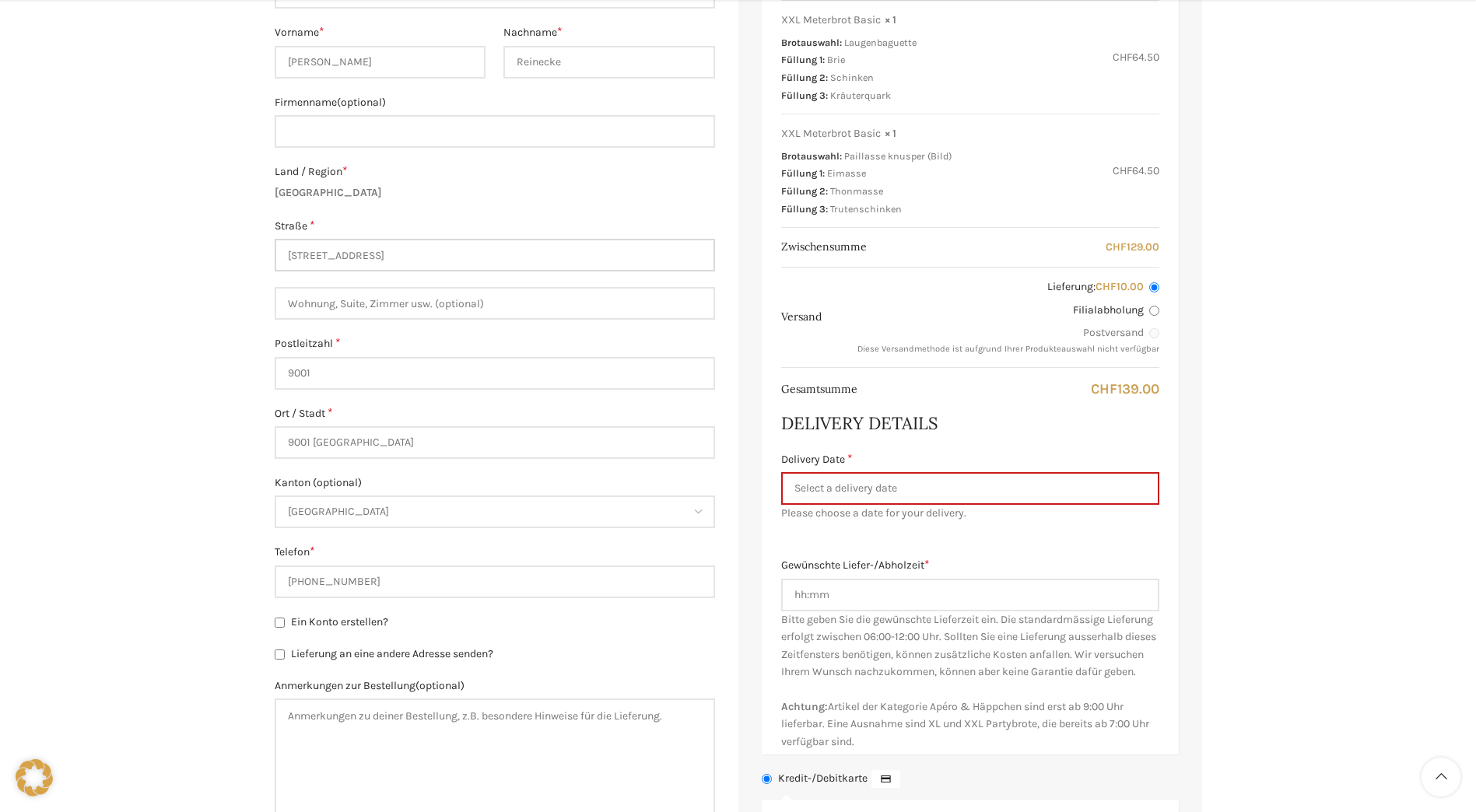
drag, startPoint x: 431, startPoint y: 258, endPoint x: 262, endPoint y: 254, distance: 169.0
click at [263, 254] on main "Besitzt du bereits ein Kundenkonto? Klicke hier, um dich anzumelden. Wenn du sc…" at bounding box center [738, 495] width 950 height 1418
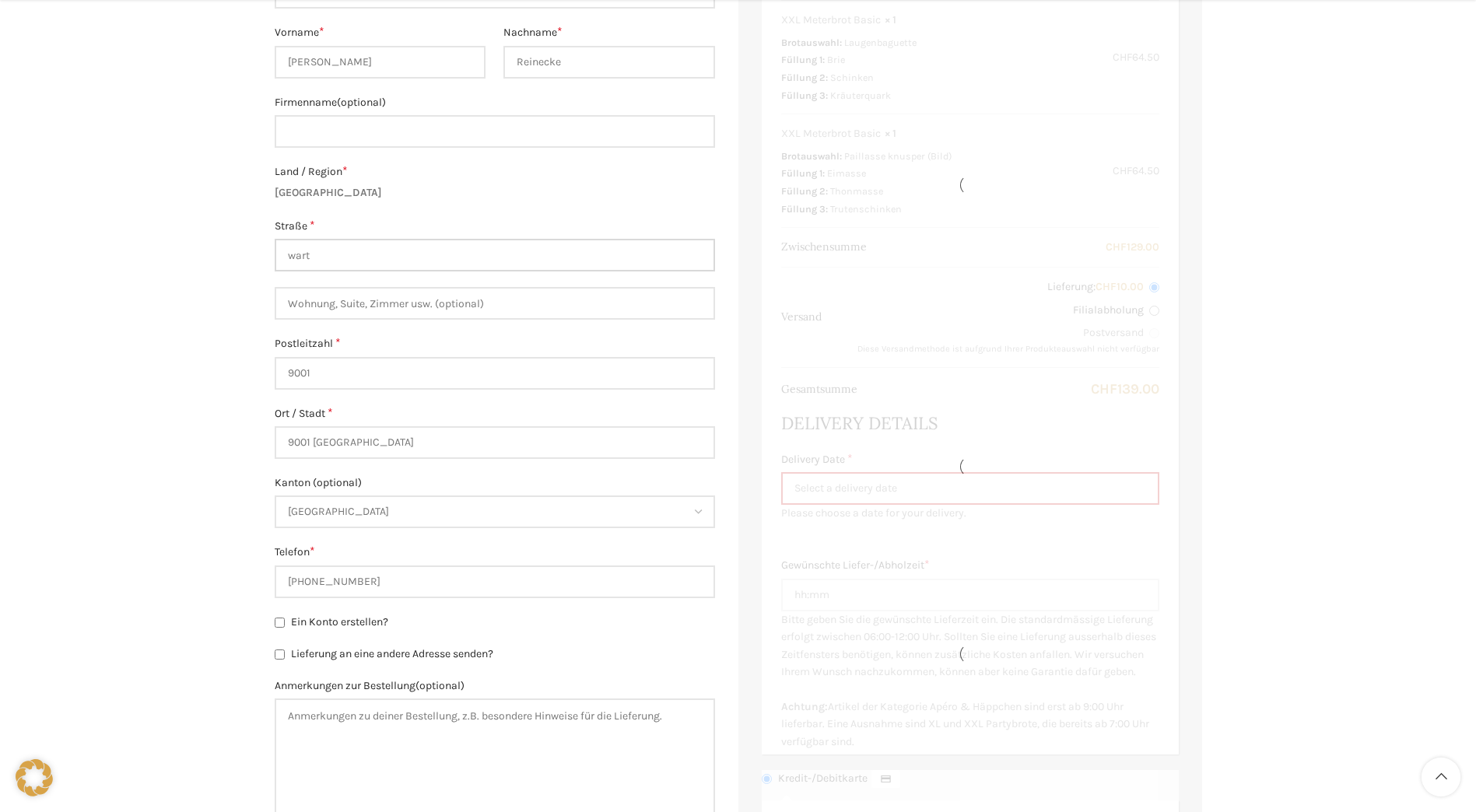
type input "Wartmannstrasse"
type input "5"
click at [425, 377] on input "9001" at bounding box center [494, 373] width 441 height 33
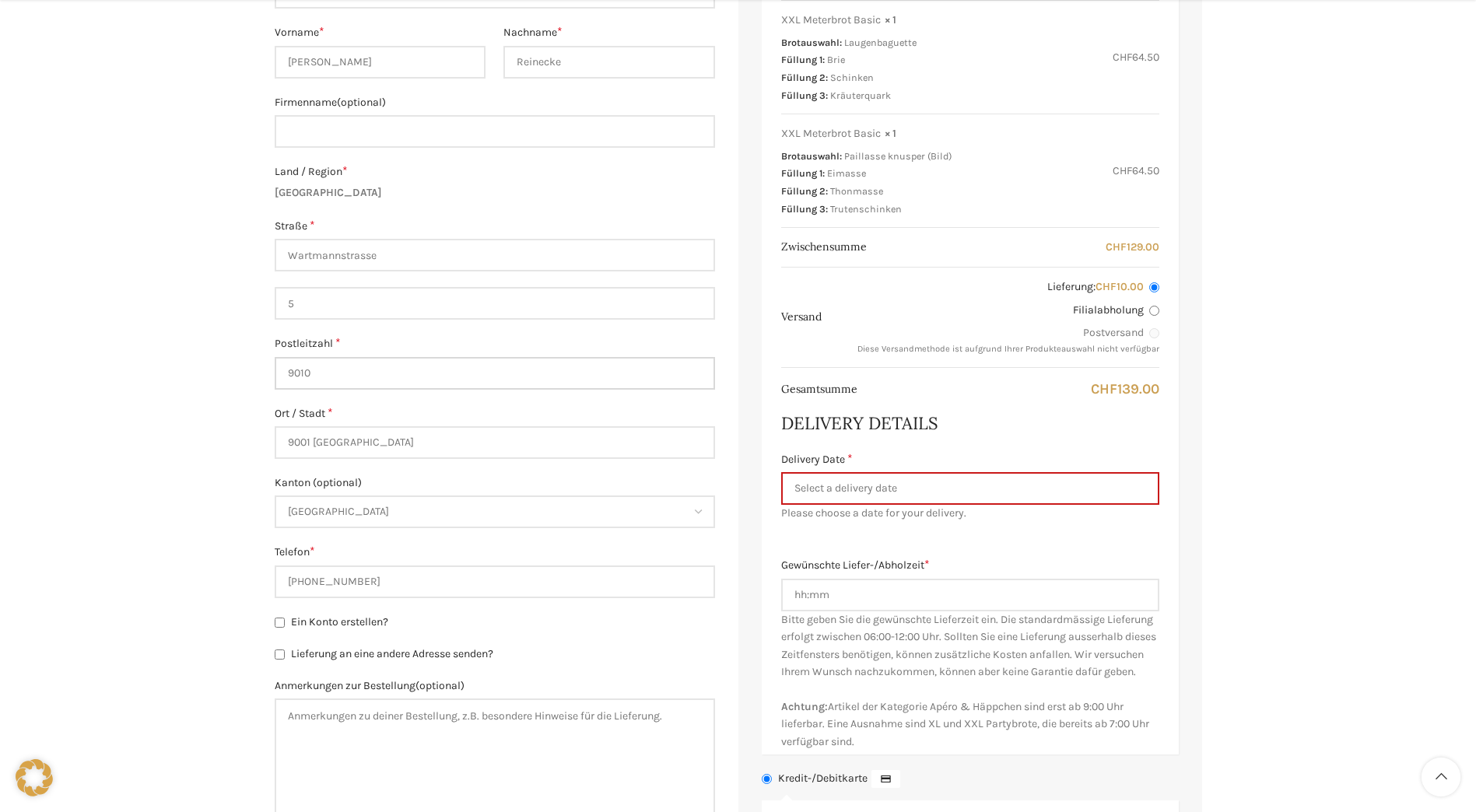
type input "9010"
click at [474, 449] on input "9001 [GEOGRAPHIC_DATA]" at bounding box center [494, 442] width 441 height 33
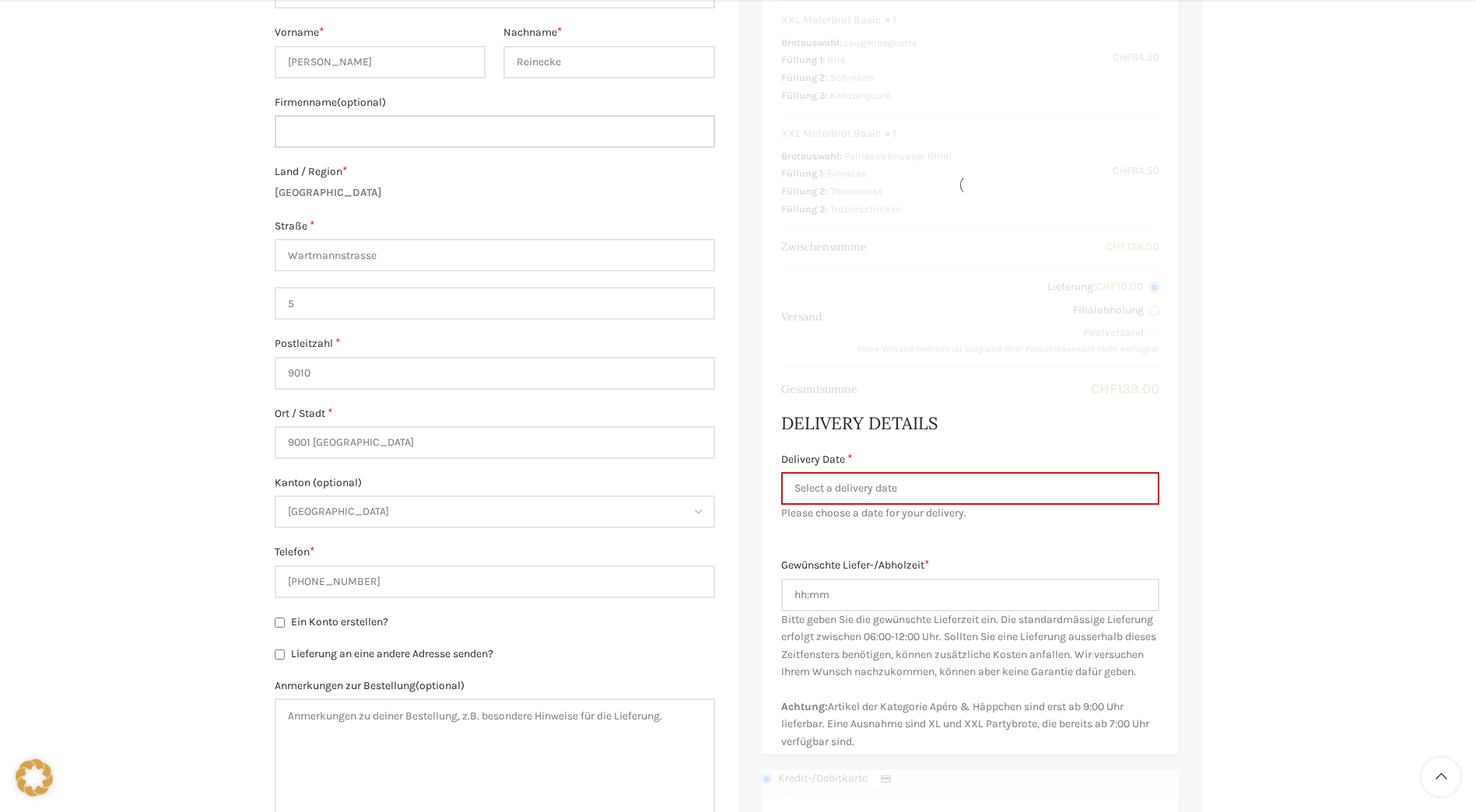
type input "Kanton [GEOGRAPHIC_DATA], Amt für Berufsbildung"
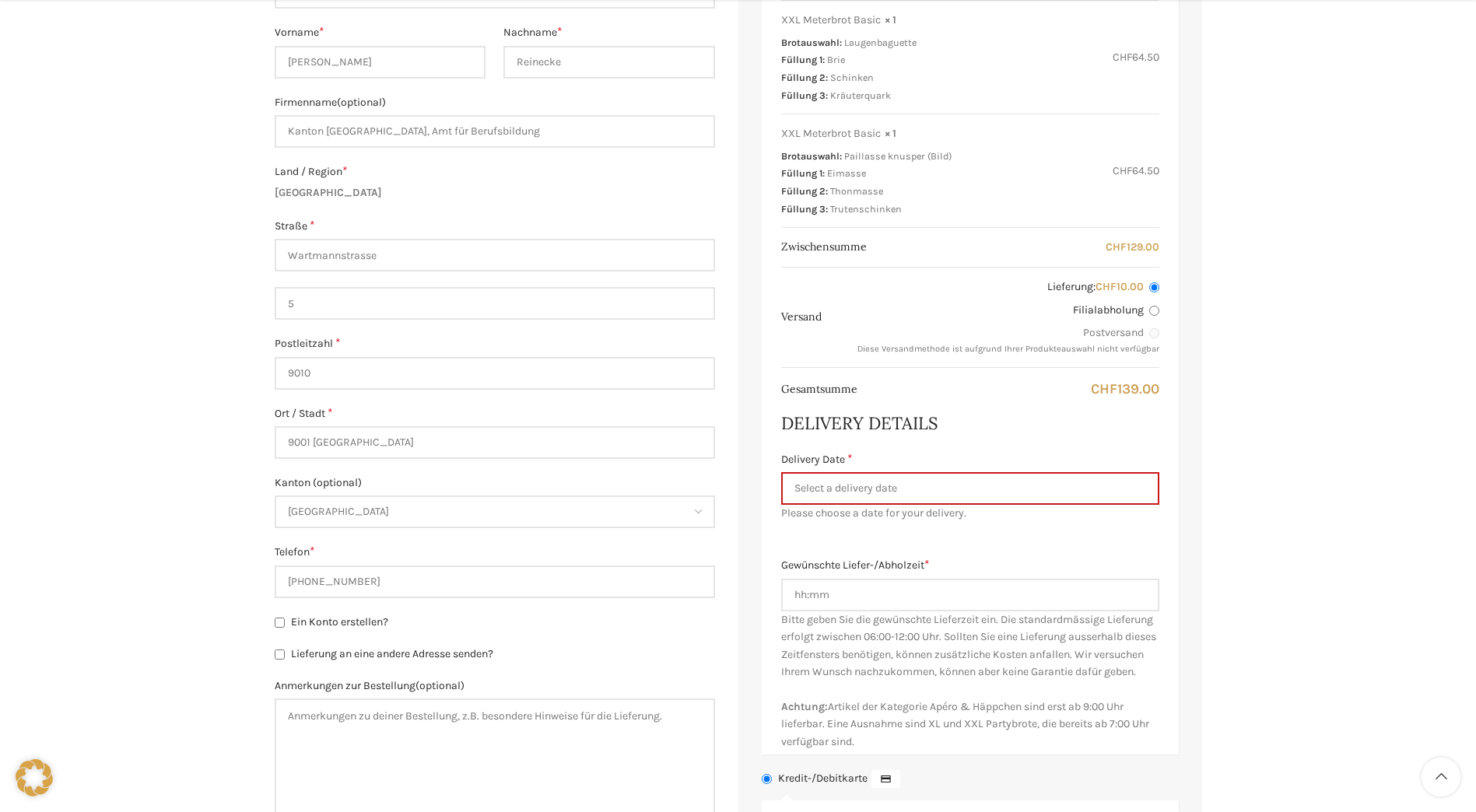
drag, startPoint x: 343, startPoint y: 441, endPoint x: 276, endPoint y: 440, distance: 67.0
click at [276, 440] on input "9001 [GEOGRAPHIC_DATA]" at bounding box center [494, 442] width 441 height 33
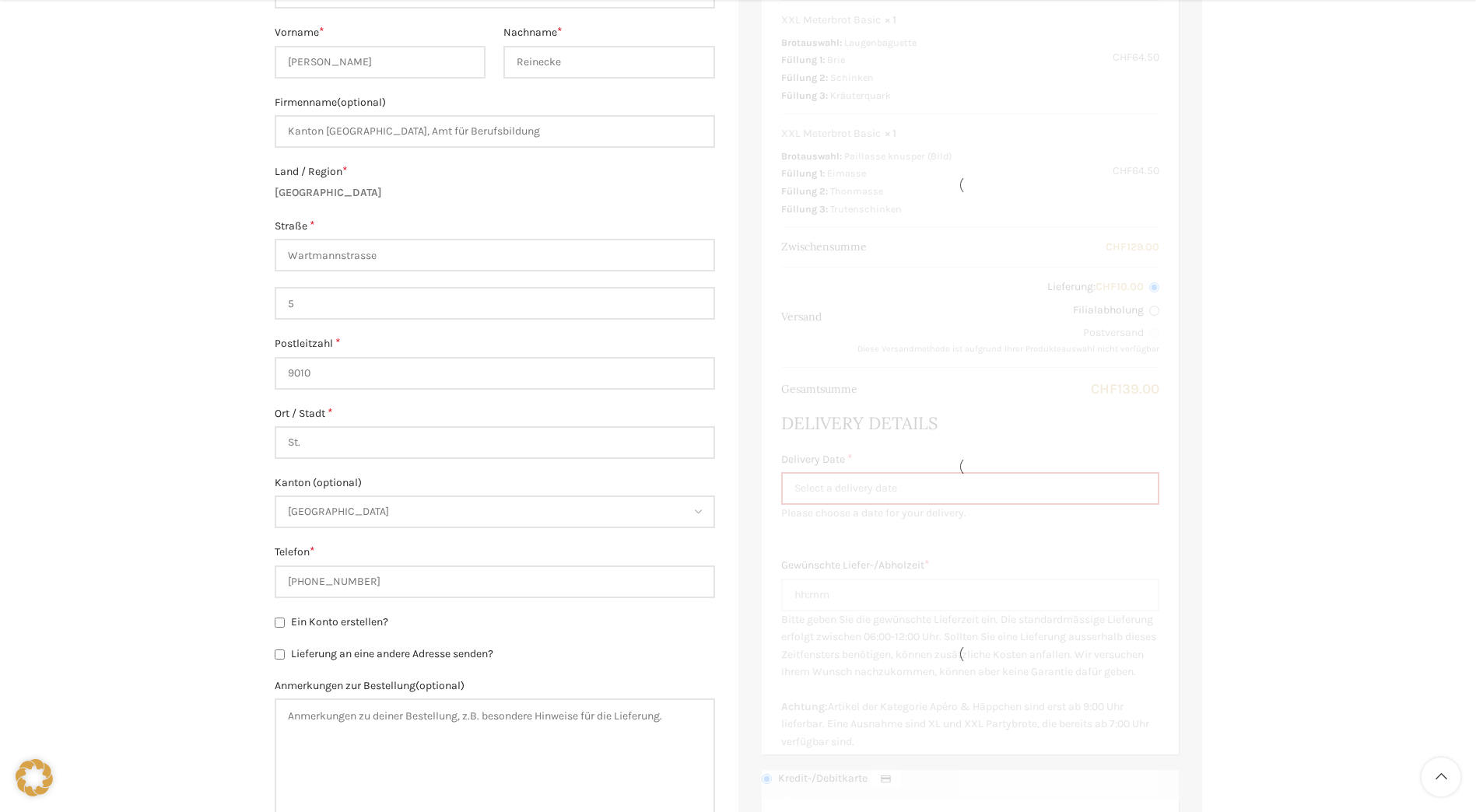
type input "St.Gallen"
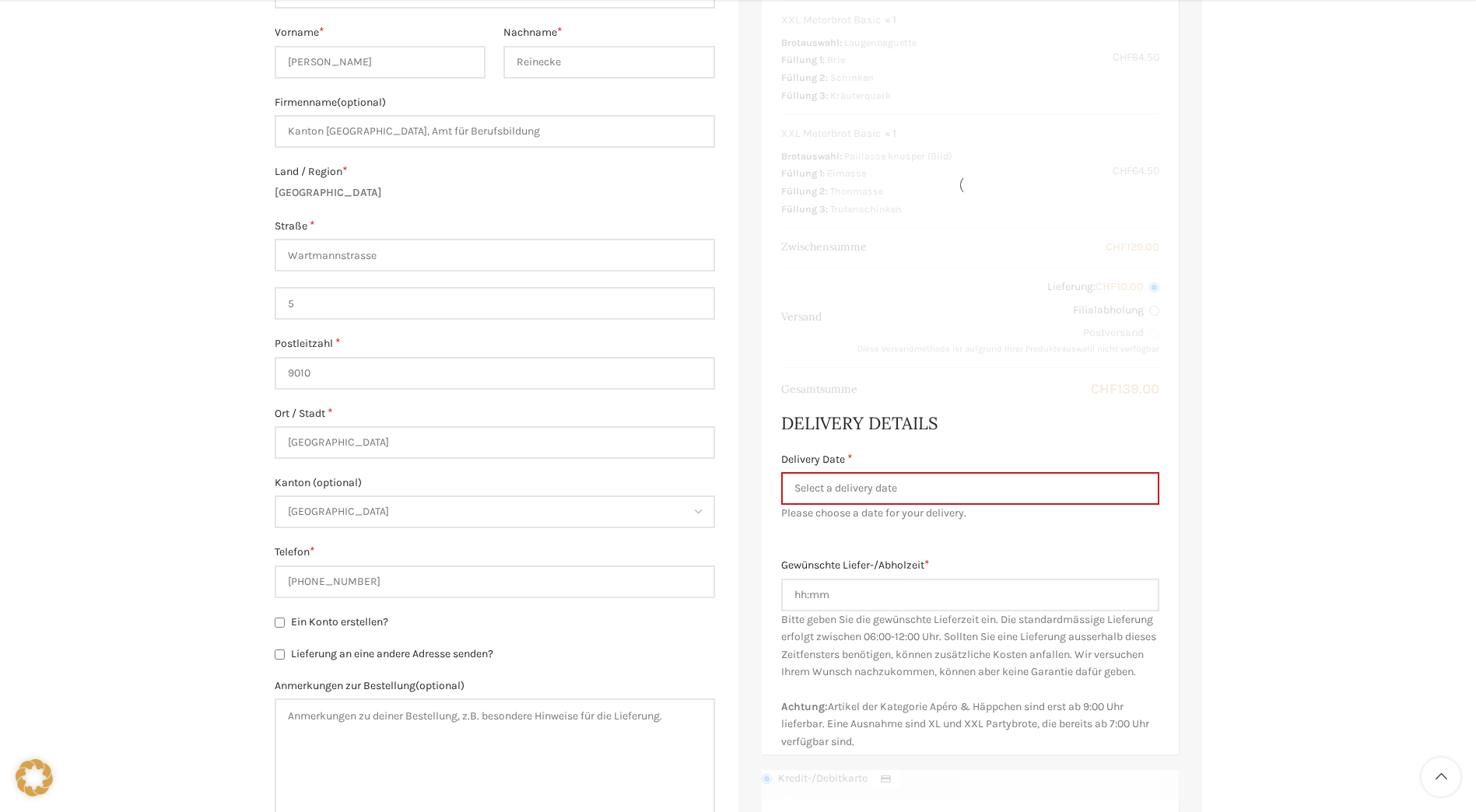
scroll to position [622, 0]
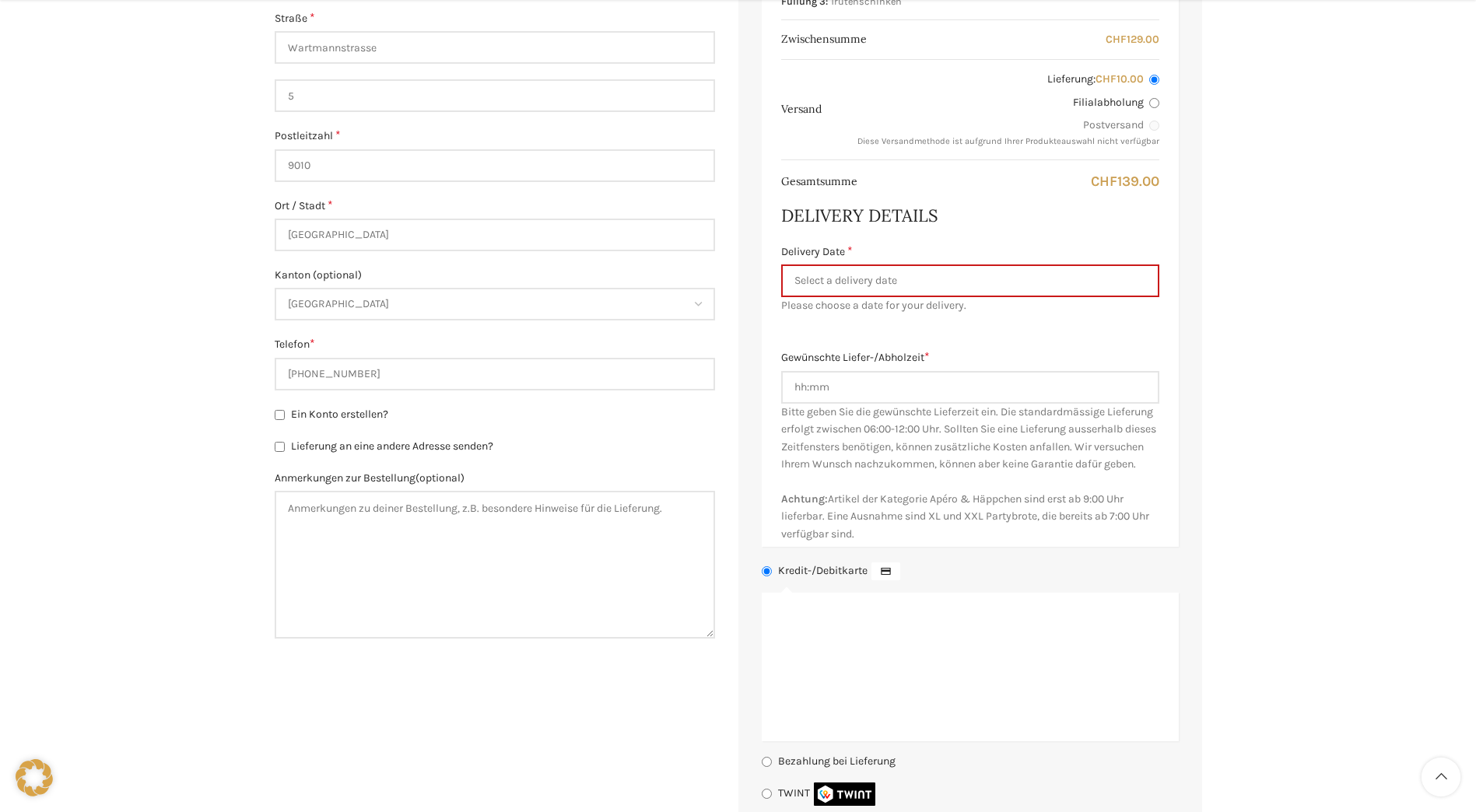
click at [276, 445] on input "Lieferung an eine andere Adresse senden?" at bounding box center [279, 447] width 10 height 10
checkbox input "true"
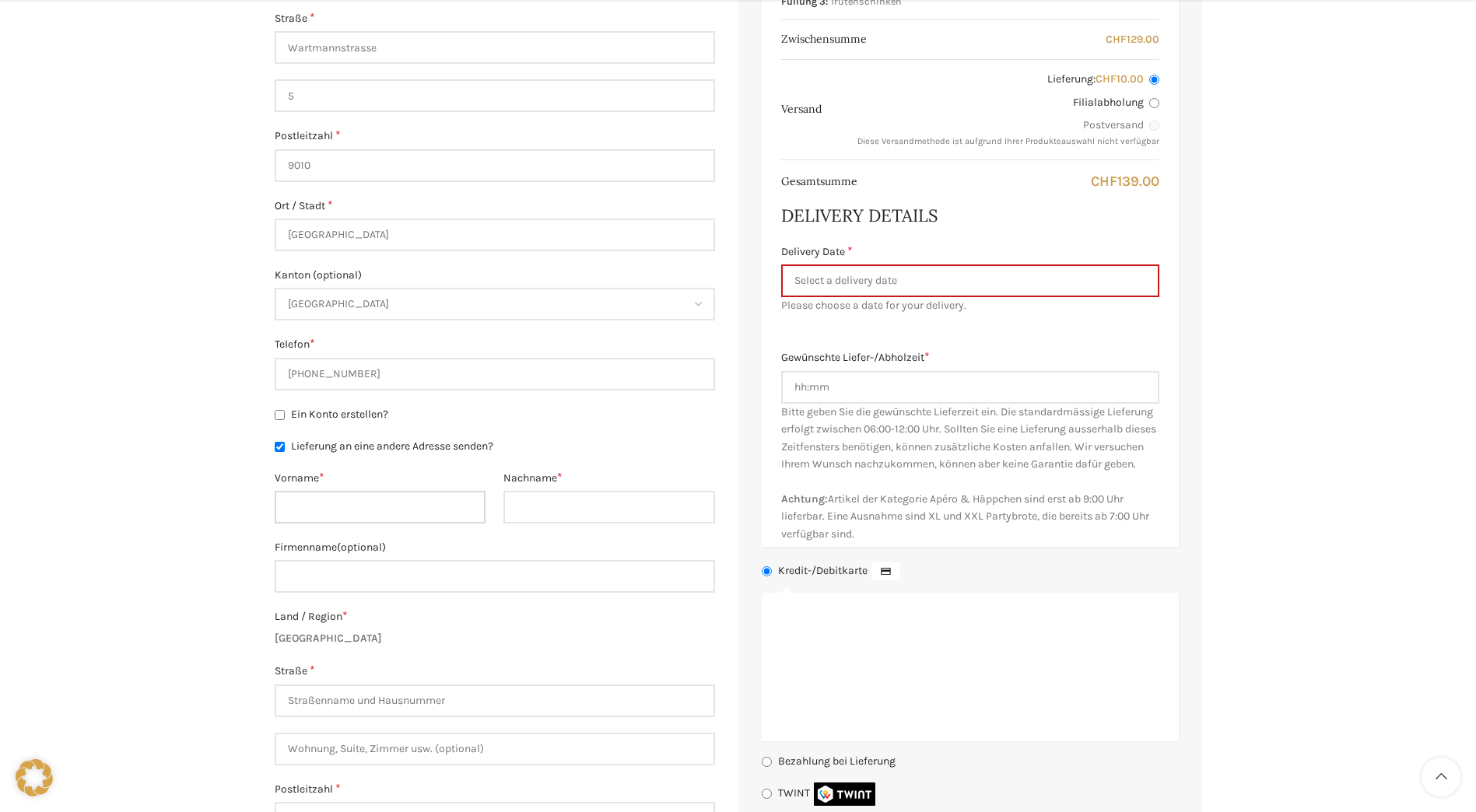
click at [394, 510] on input "Vorname *" at bounding box center [380, 507] width 212 height 33
type input "Sabine"
type input "Reinecke"
type input "Kanton [GEOGRAPHIC_DATA], Amt für Berufsbildung, Berufs-, Studien- und Laufbahn…"
type input "[STREET_ADDRESS]"
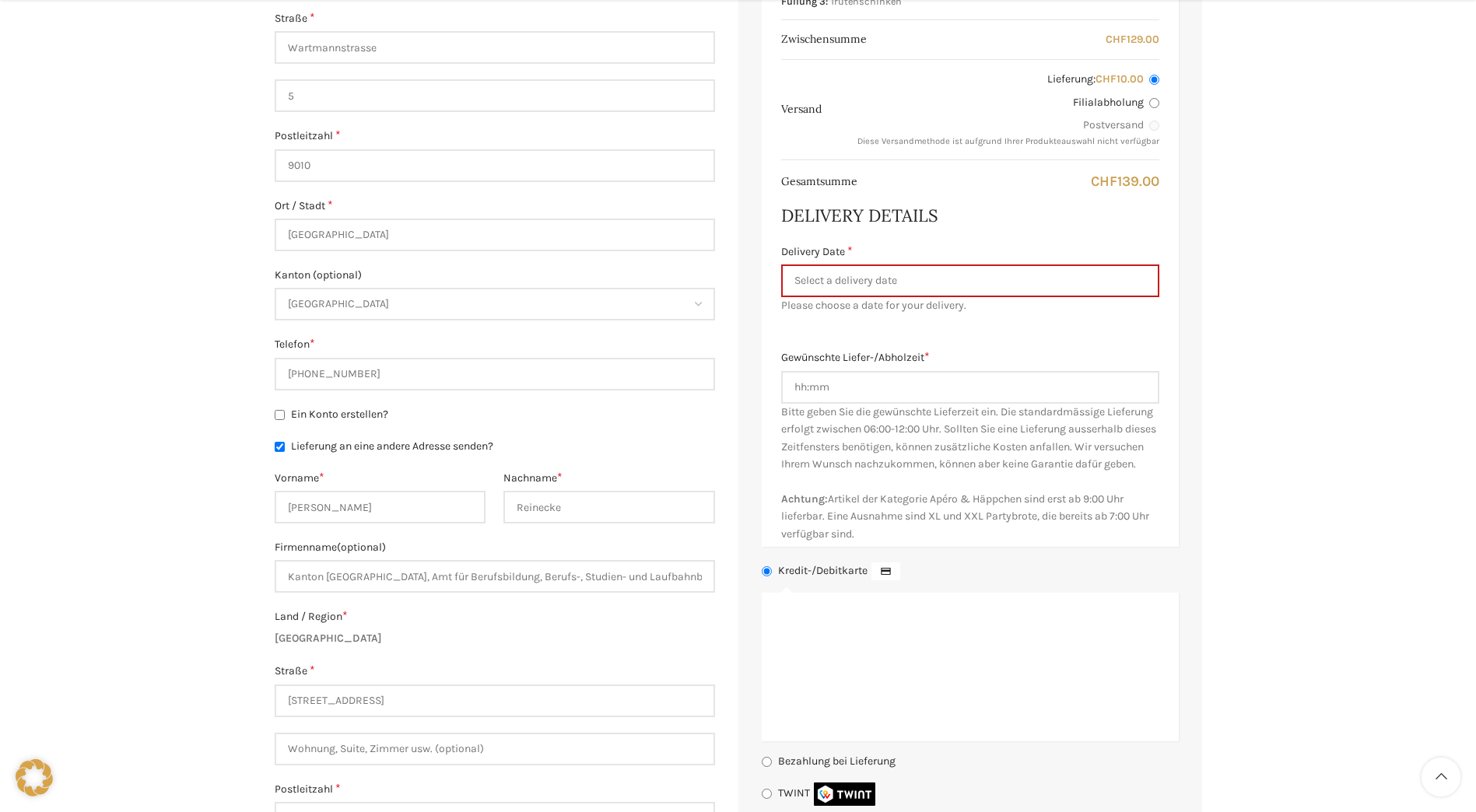
type input "St.Gallen"
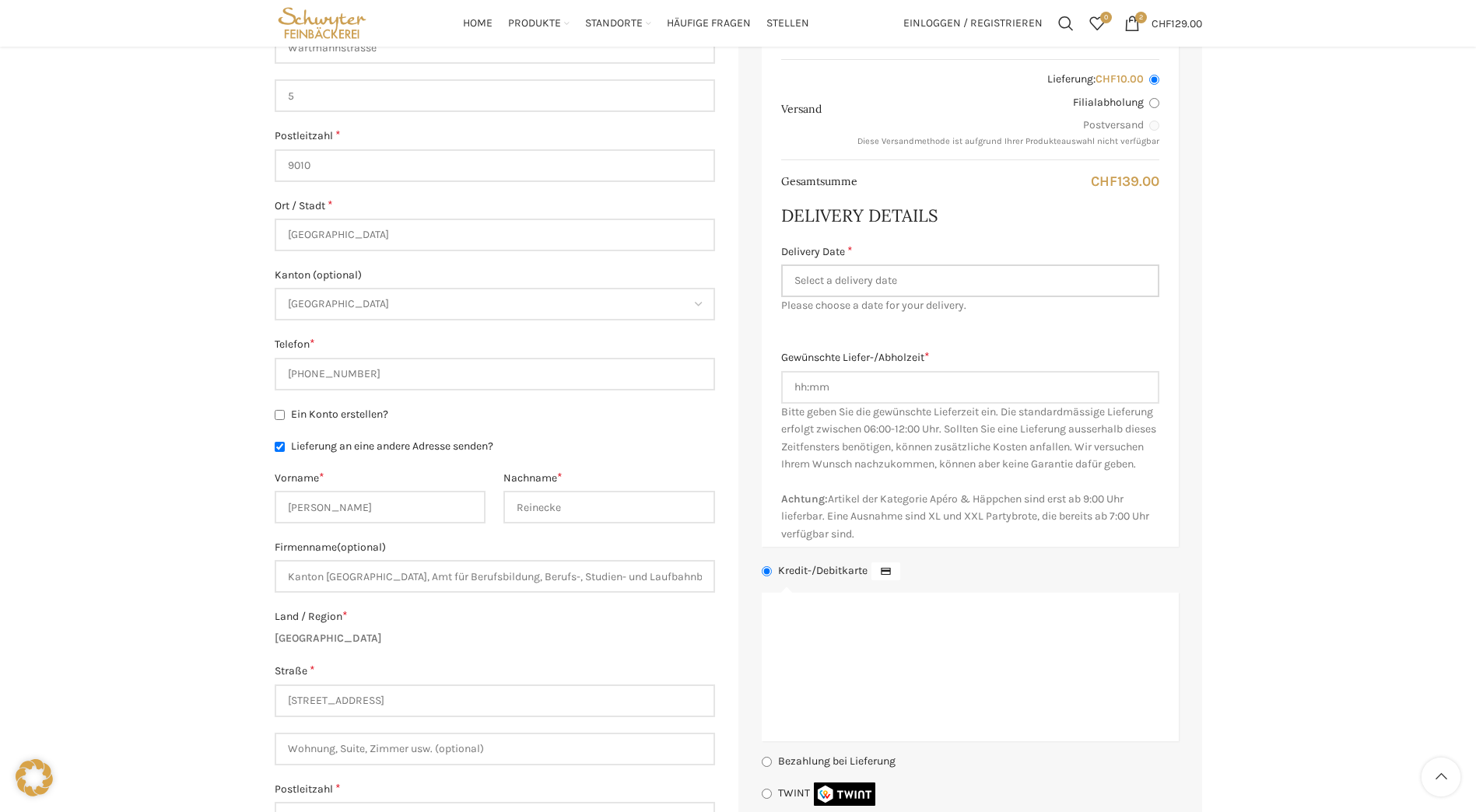
click at [1071, 282] on input "Delivery Date *" at bounding box center [970, 281] width 378 height 33
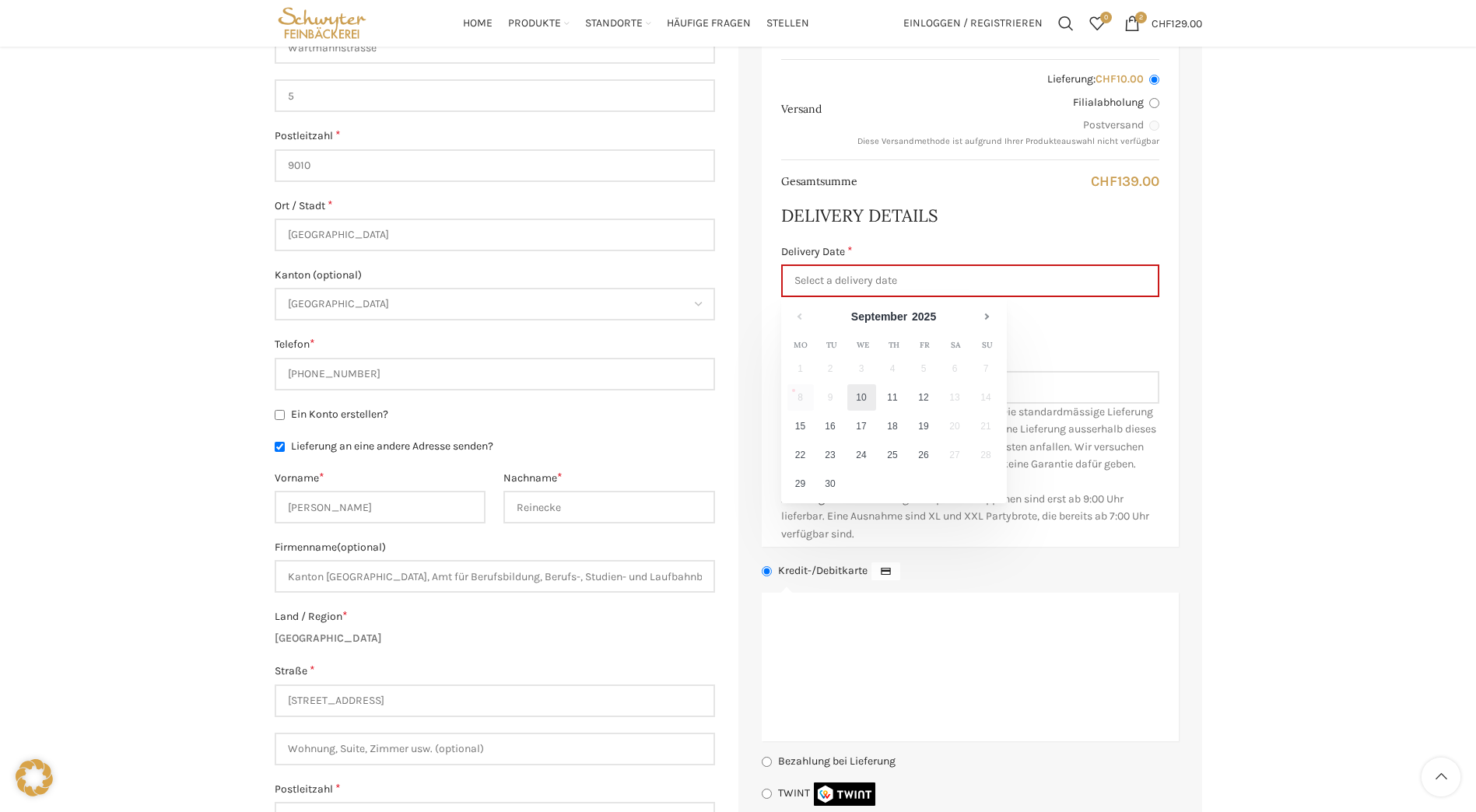
click at [864, 393] on link "10" at bounding box center [861, 397] width 29 height 26
type input "[DATE]"
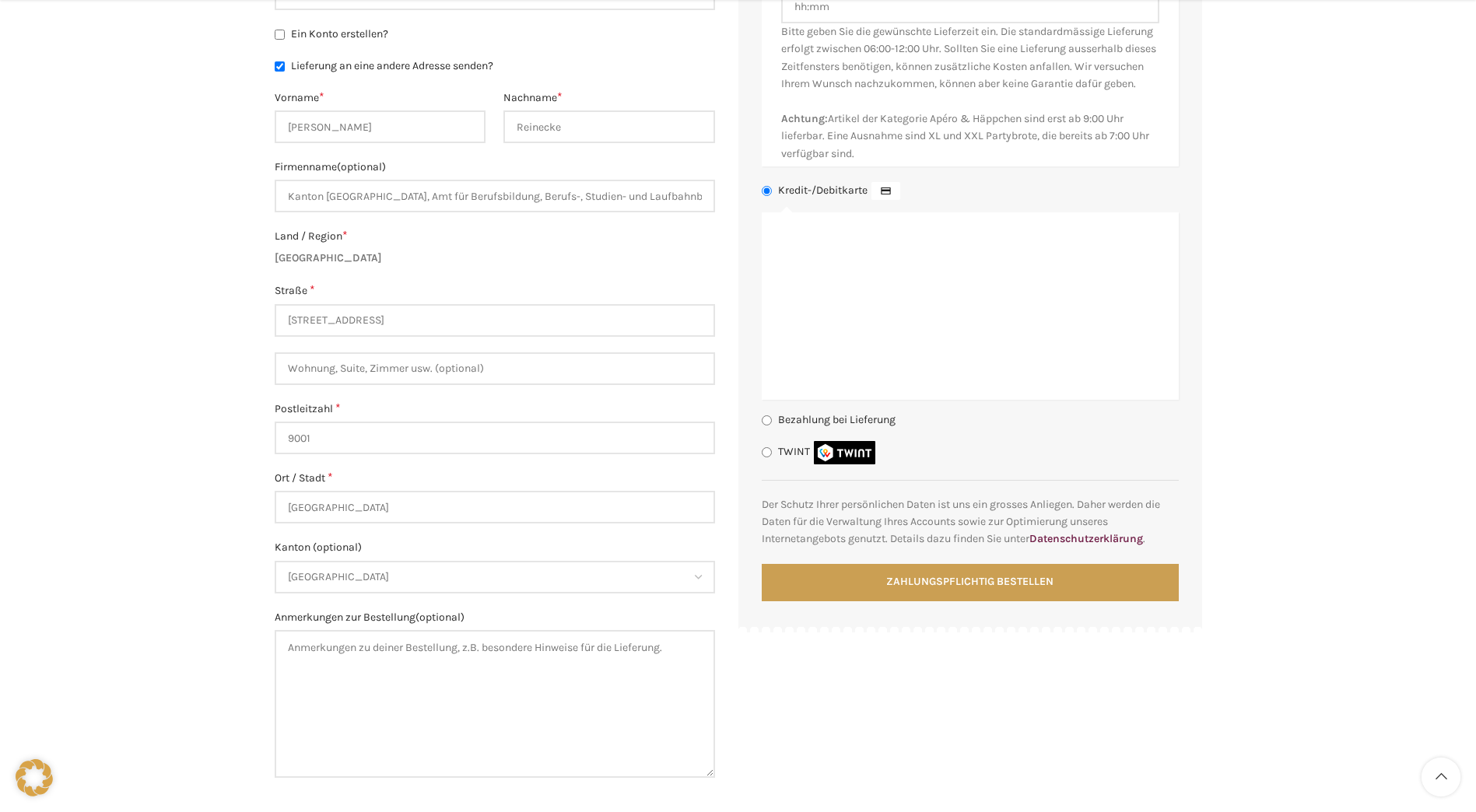
scroll to position [1037, 0]
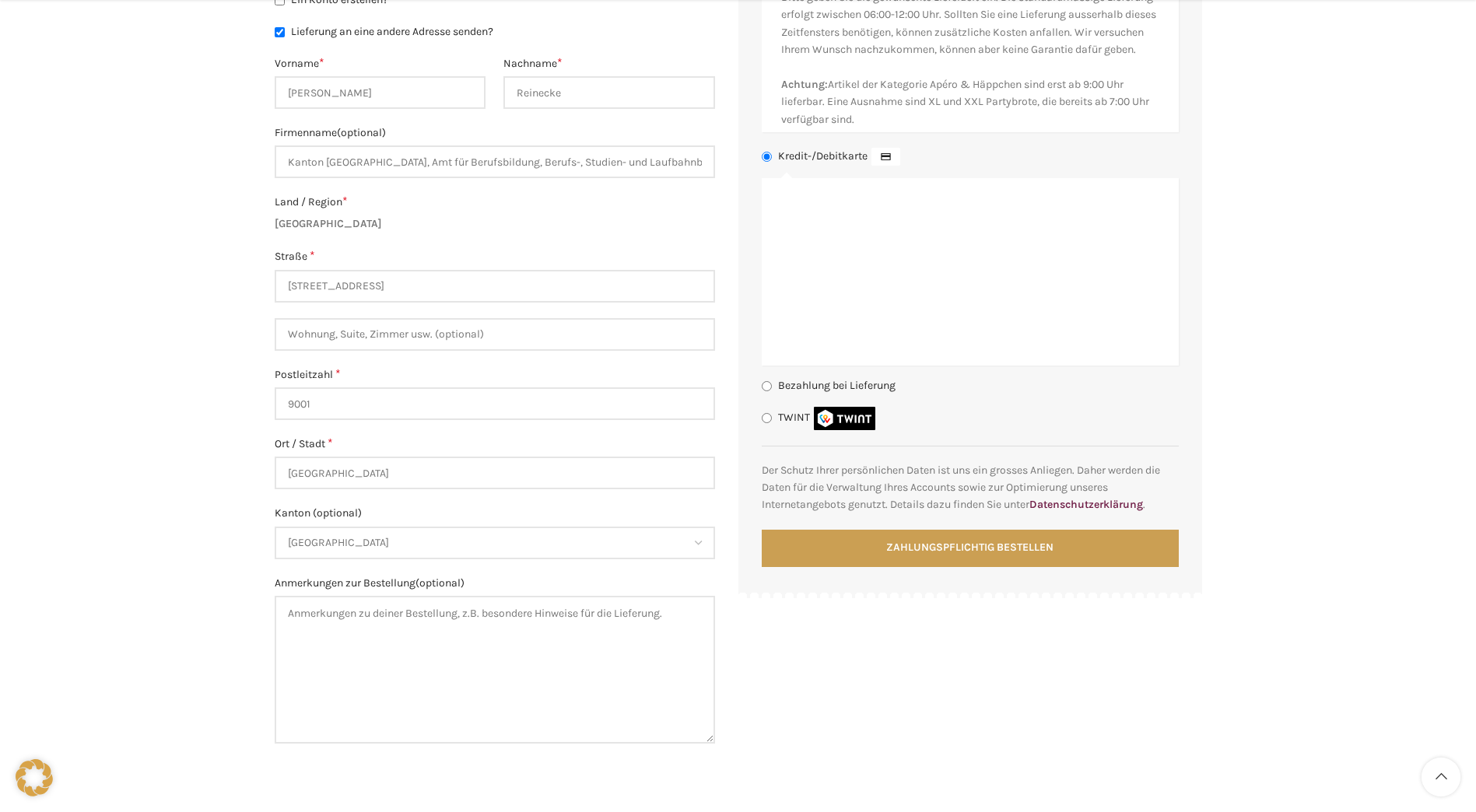
click at [769, 423] on input "TWINT" at bounding box center [766, 418] width 10 height 10
radio input "true"
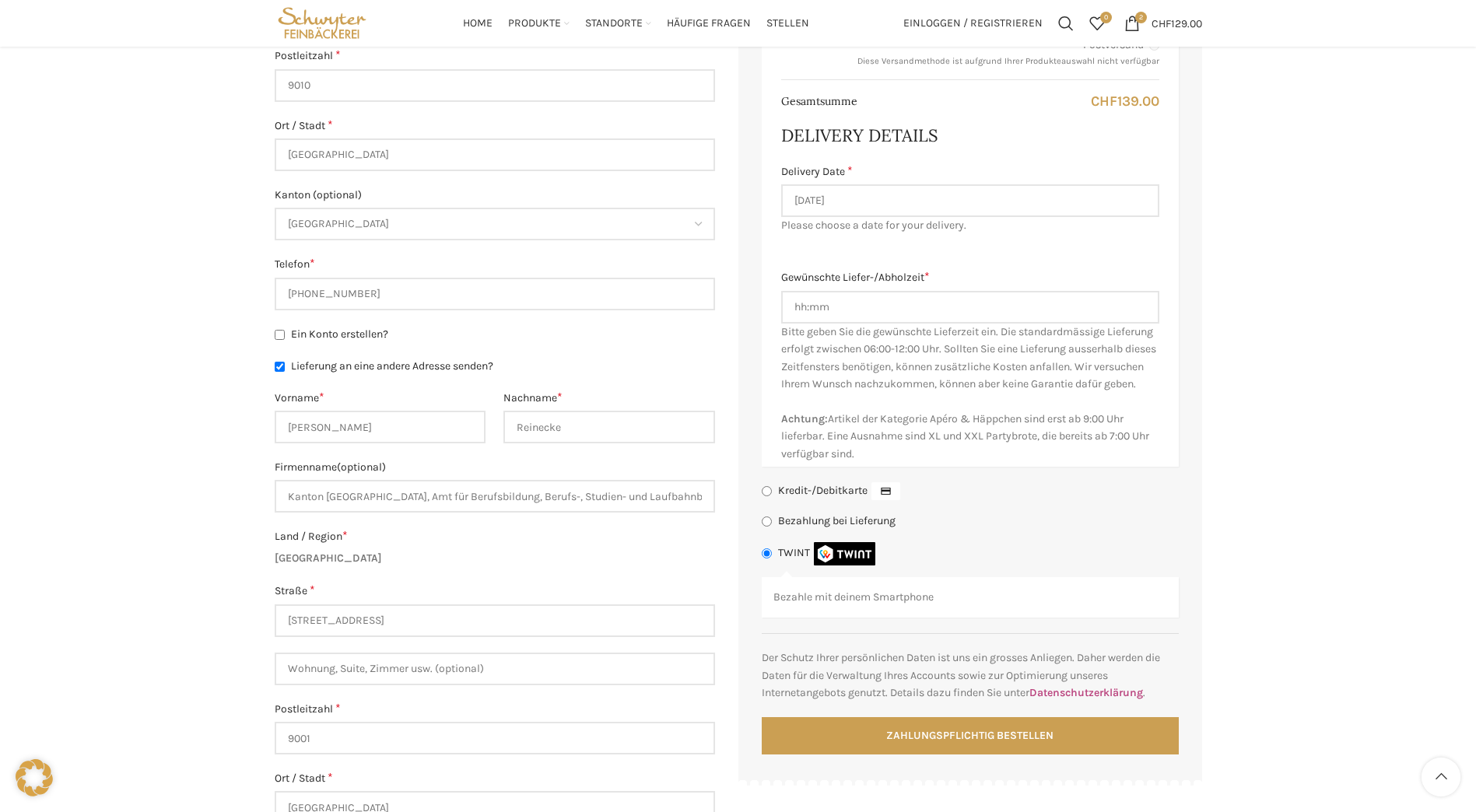
scroll to position [622, 0]
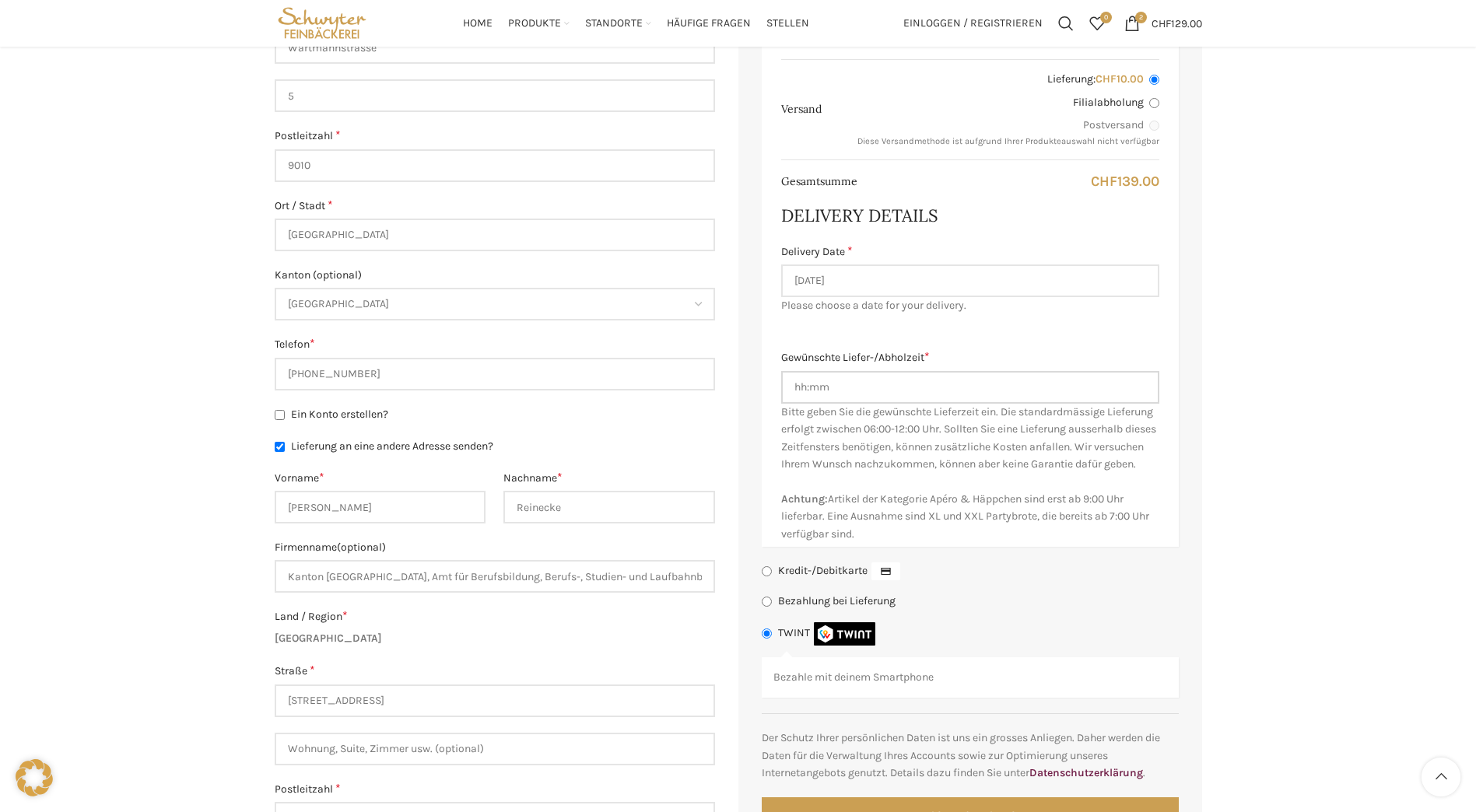
drag, startPoint x: 919, startPoint y: 396, endPoint x: 821, endPoint y: 392, distance: 98.1
click at [821, 392] on input "Gewünschte Liefer-/Abholzeit *" at bounding box center [970, 387] width 378 height 33
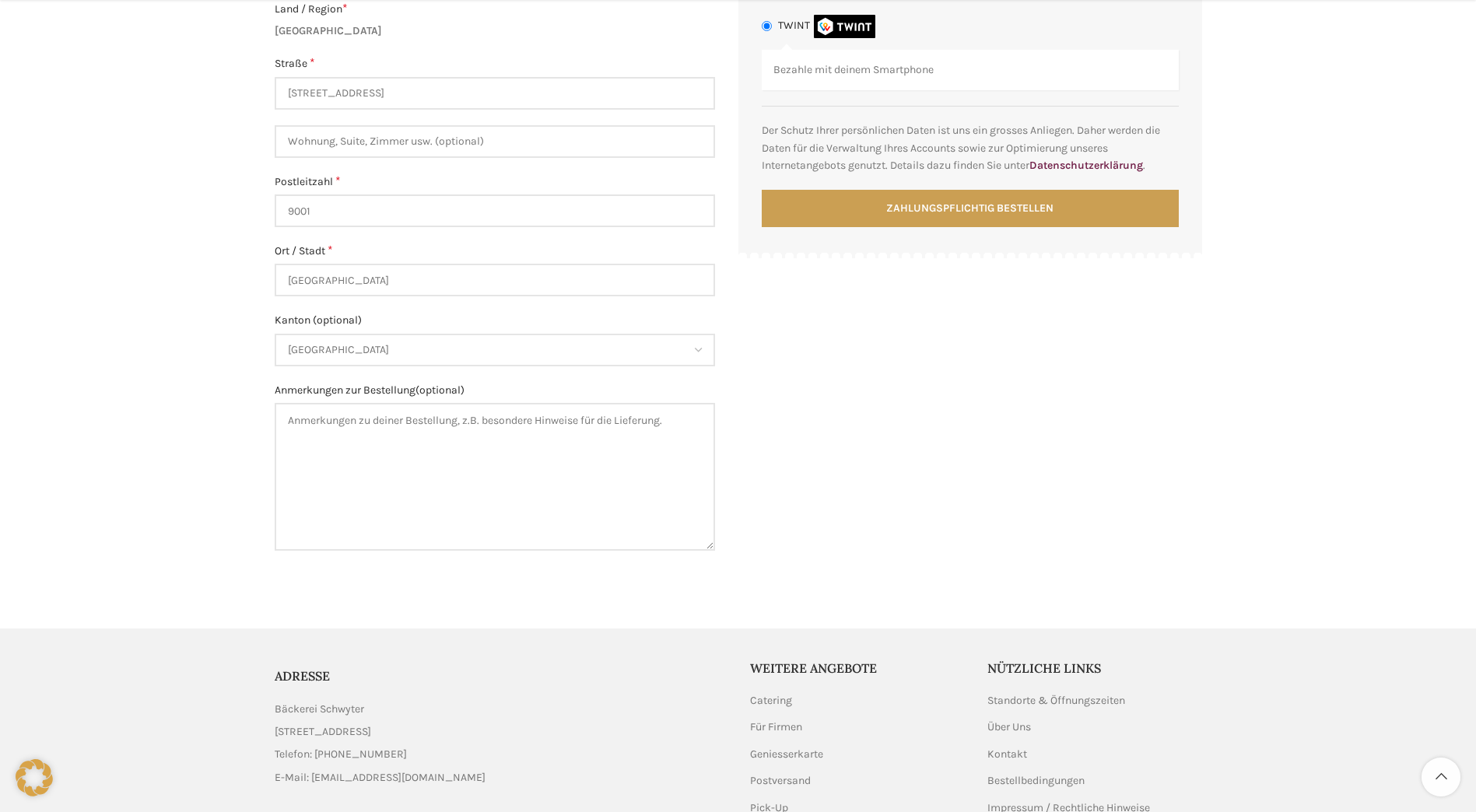
scroll to position [1244, 0]
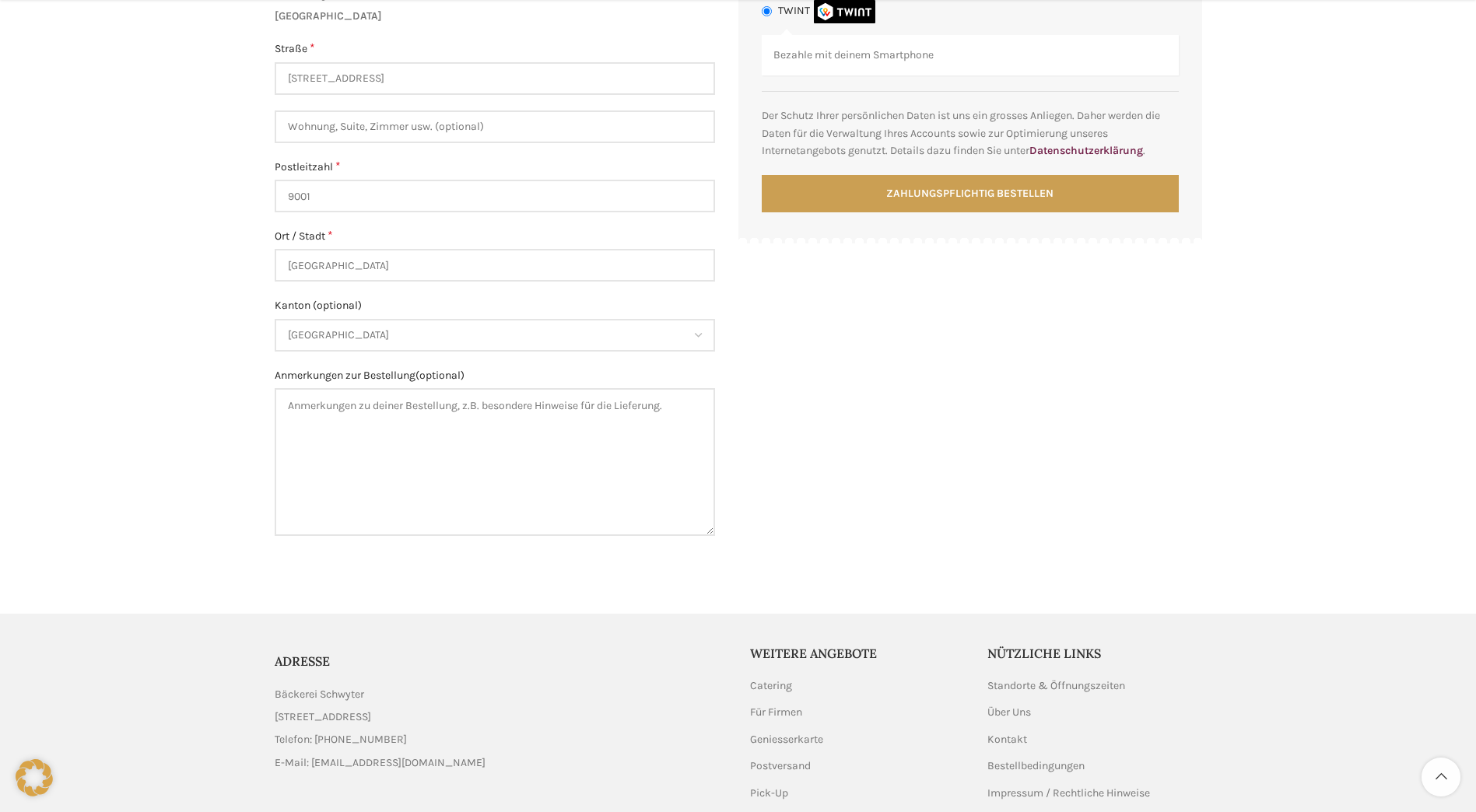
type input "8:30"
click at [328, 442] on textarea "Anmerkungen zur Bestellung (optional)" at bounding box center [494, 462] width 441 height 148
click at [470, 406] on textarea "Sie können die Brote beim Empfang abgeben, ich hole sie dort ab." at bounding box center [494, 462] width 441 height 148
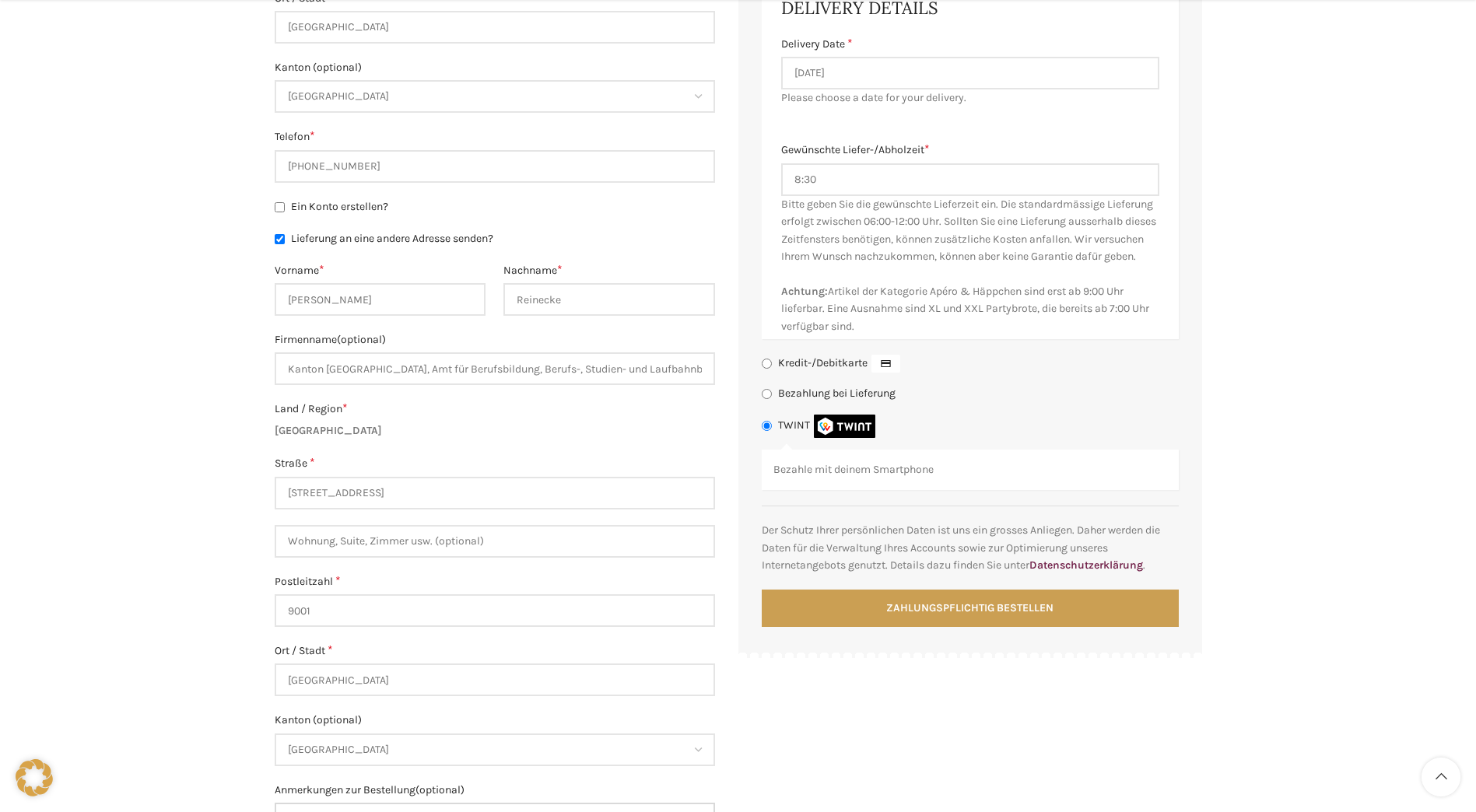
scroll to position [933, 0]
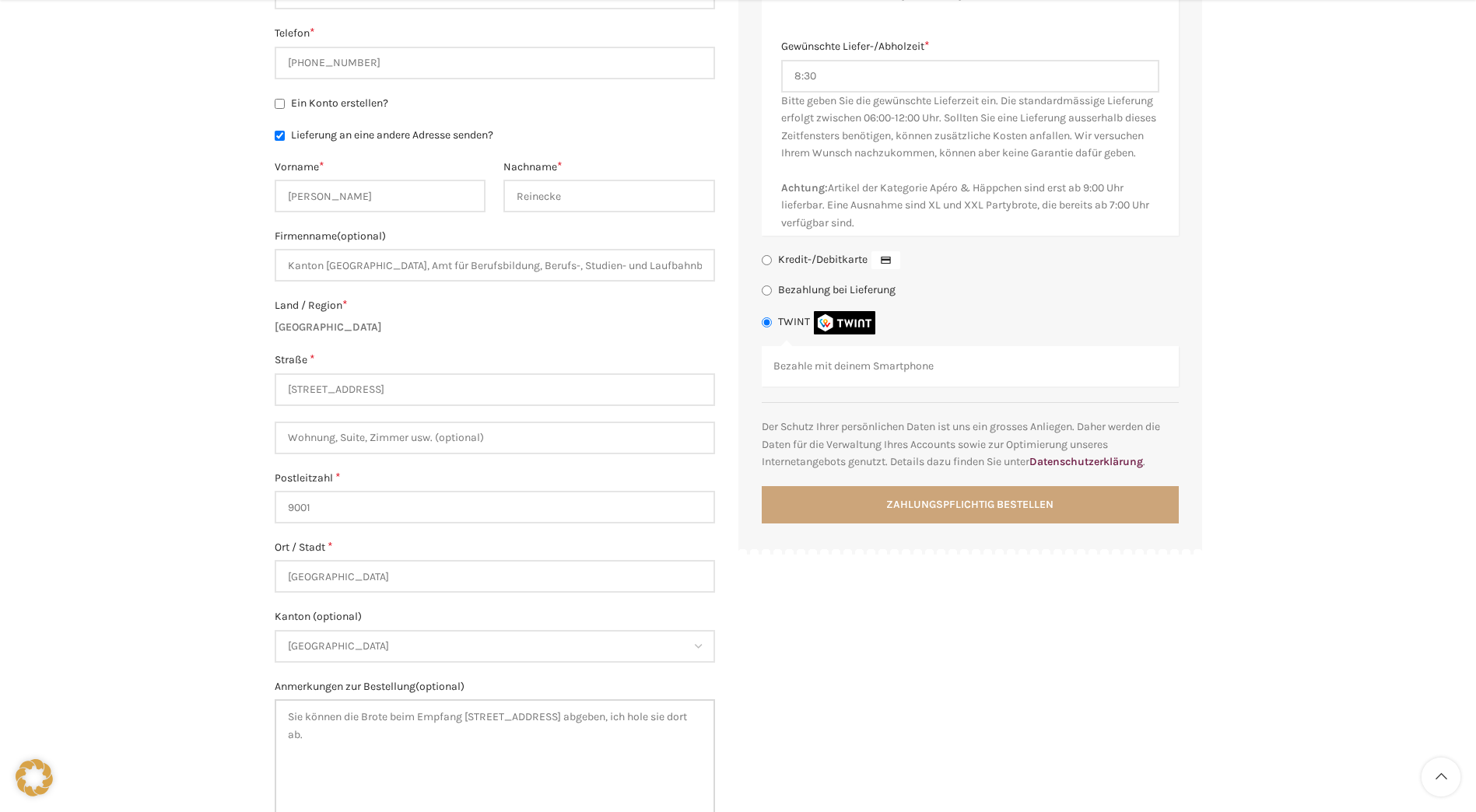
type textarea "Sie können die Brote beim Empfang [STREET_ADDRESS] abgeben, ich hole sie dort a…"
click at [970, 518] on button "Zahlungspflichtig bestellen" at bounding box center [970, 505] width 417 height 38
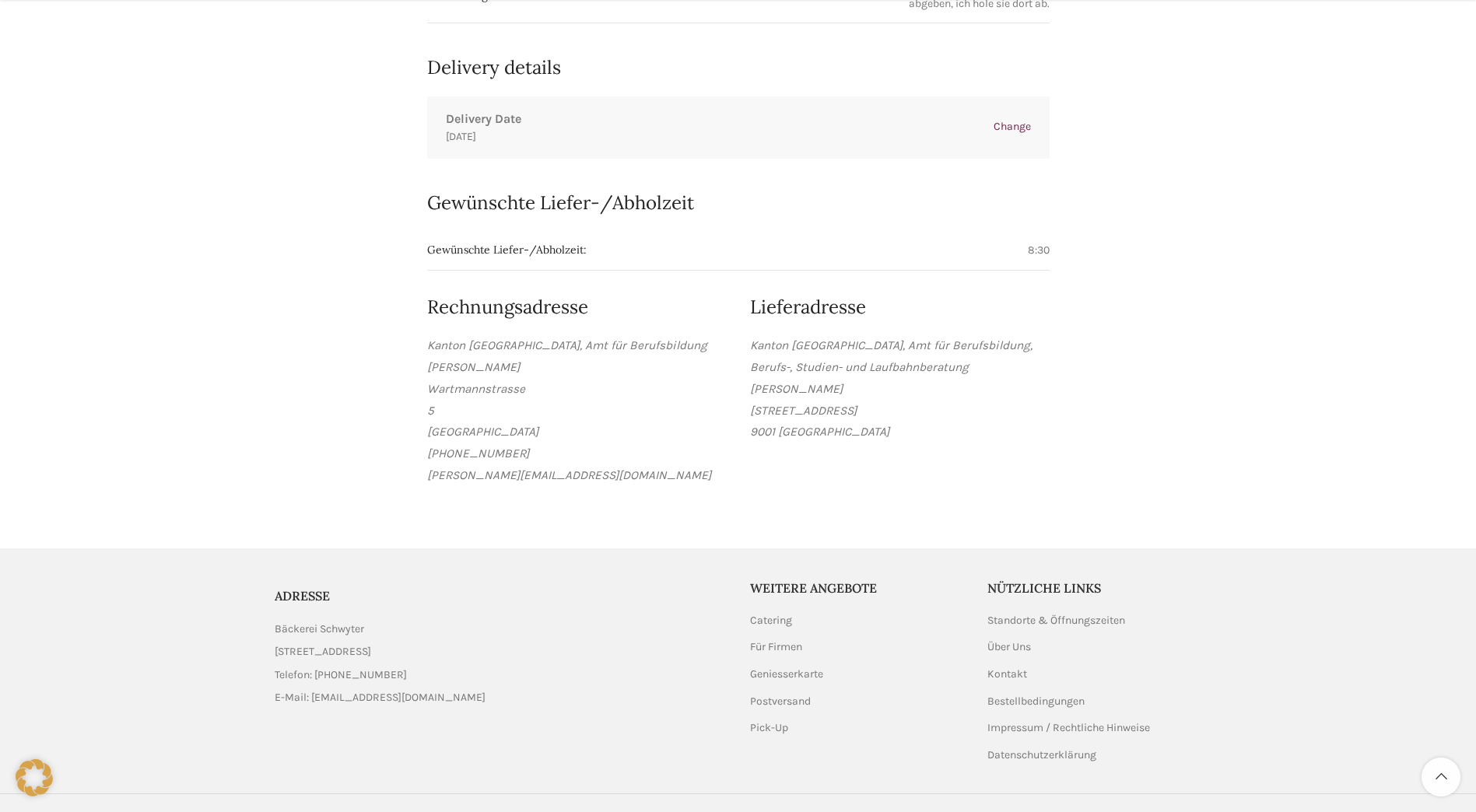
scroll to position [964, 0]
